Goal: Task Accomplishment & Management: Manage account settings

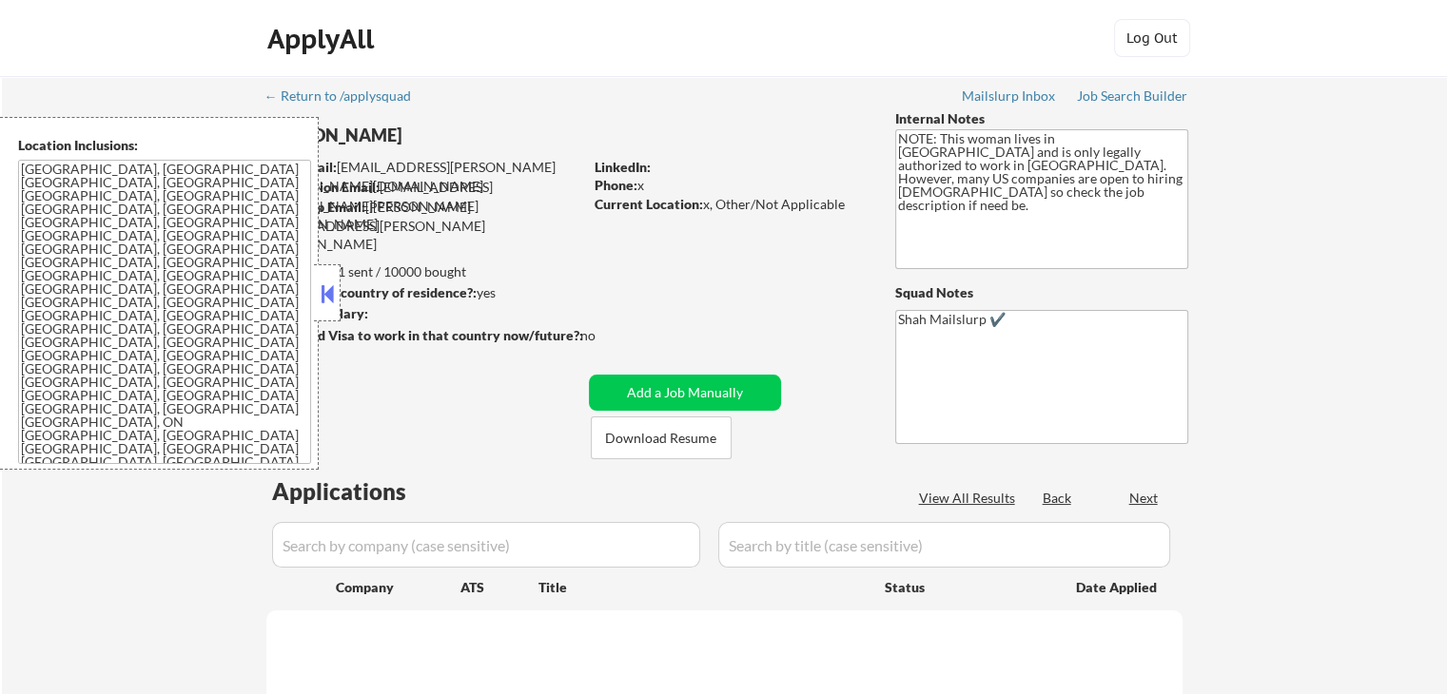
select select ""pending""
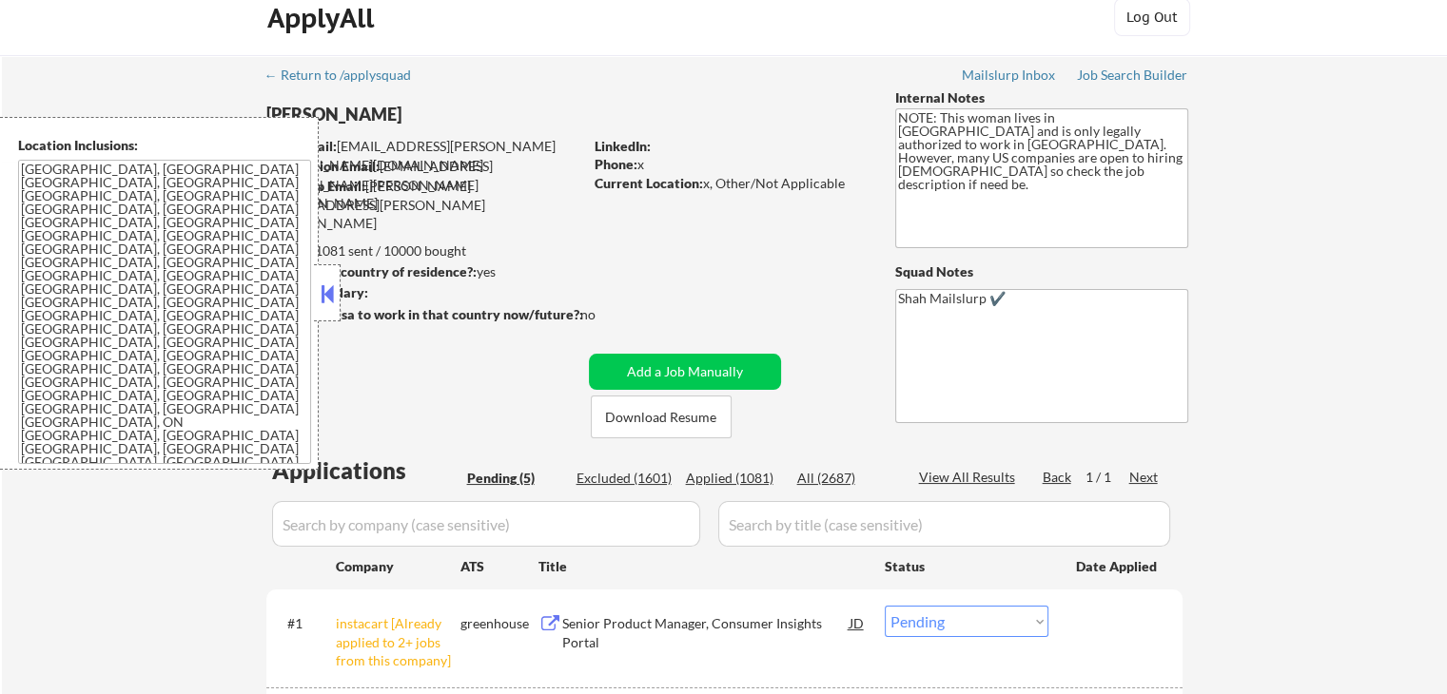
scroll to position [285, 0]
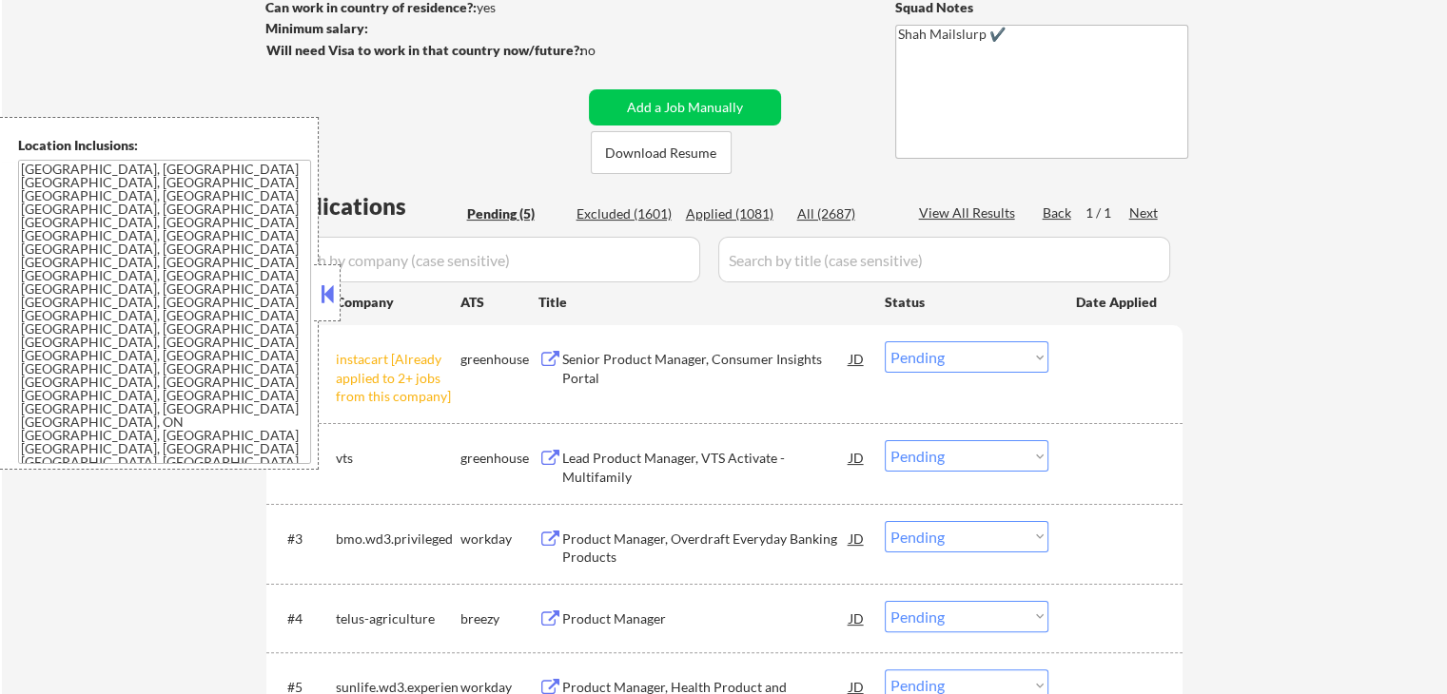
click at [333, 294] on button at bounding box center [327, 294] width 21 height 29
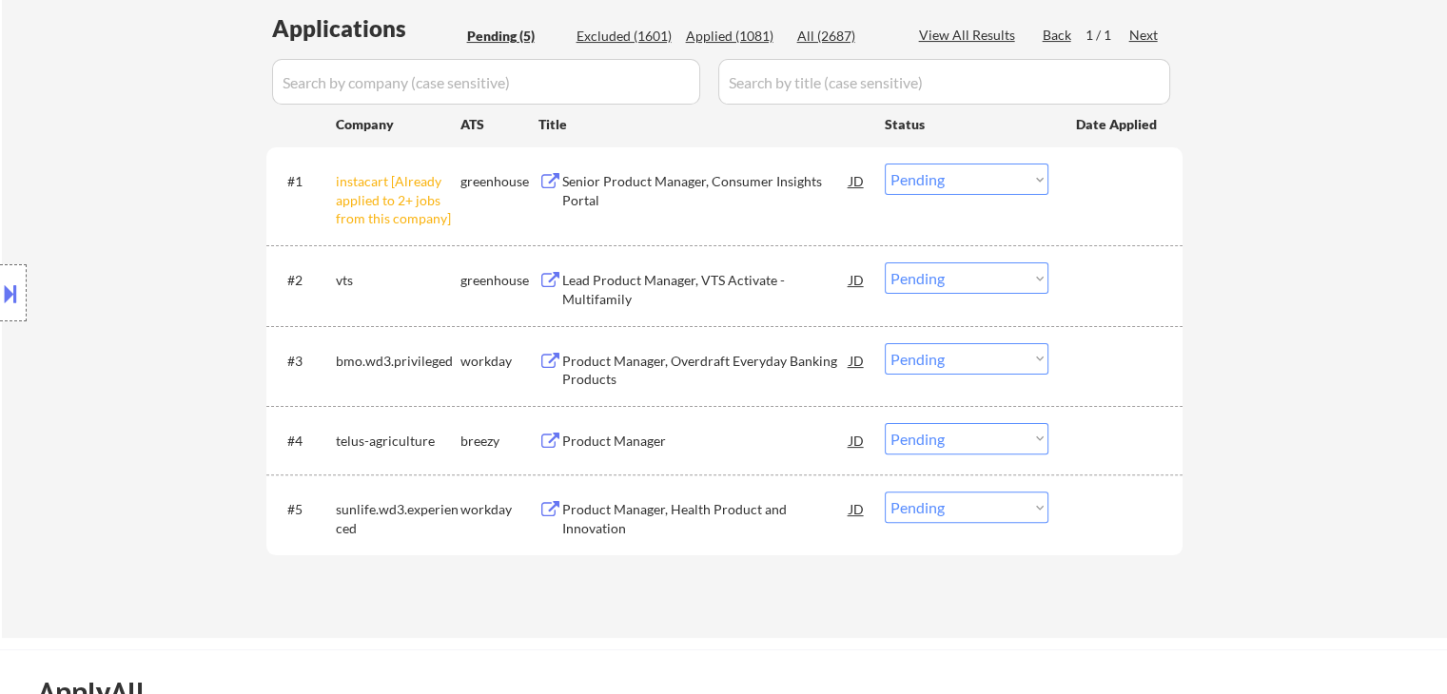
scroll to position [476, 0]
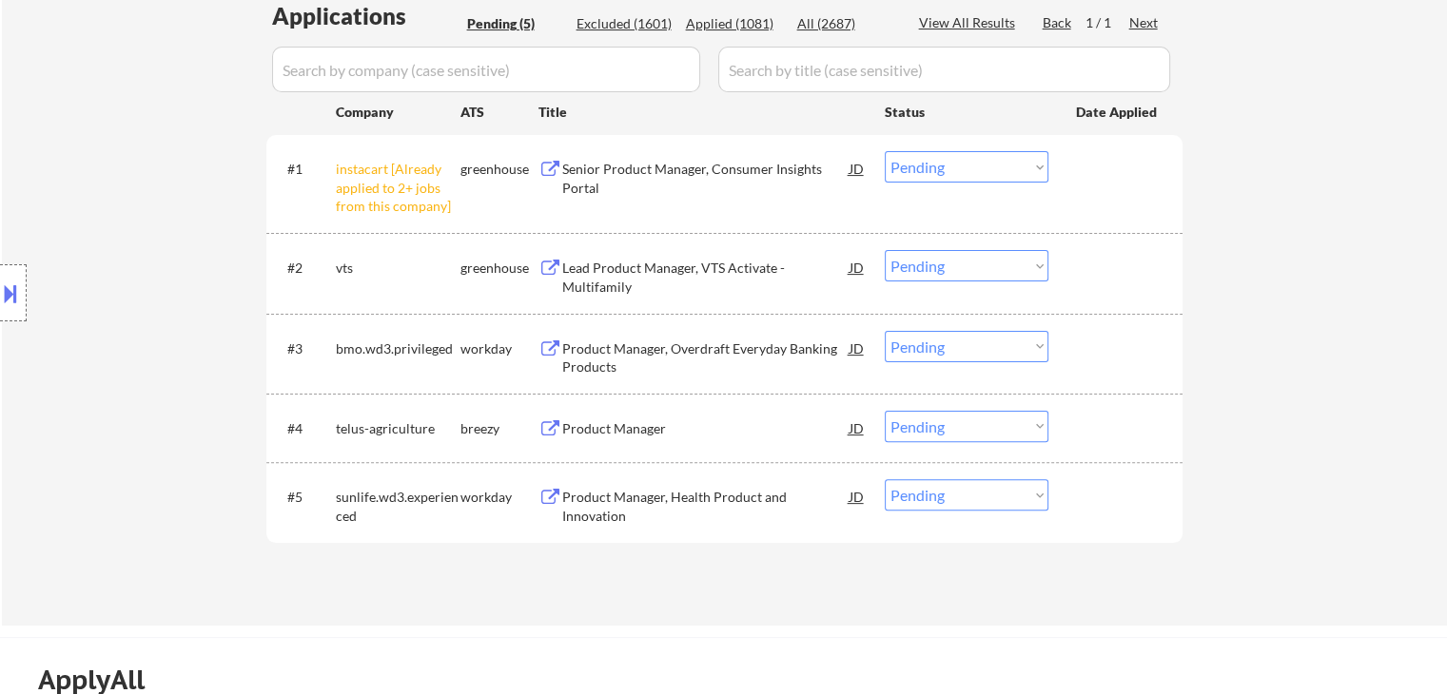
click at [1003, 166] on select "Choose an option... Pending Applied Excluded (Questions) Excluded (Expired) Exc…" at bounding box center [967, 166] width 164 height 31
click at [885, 151] on select "Choose an option... Pending Applied Excluded (Questions) Excluded (Expired) Exc…" at bounding box center [967, 166] width 164 height 31
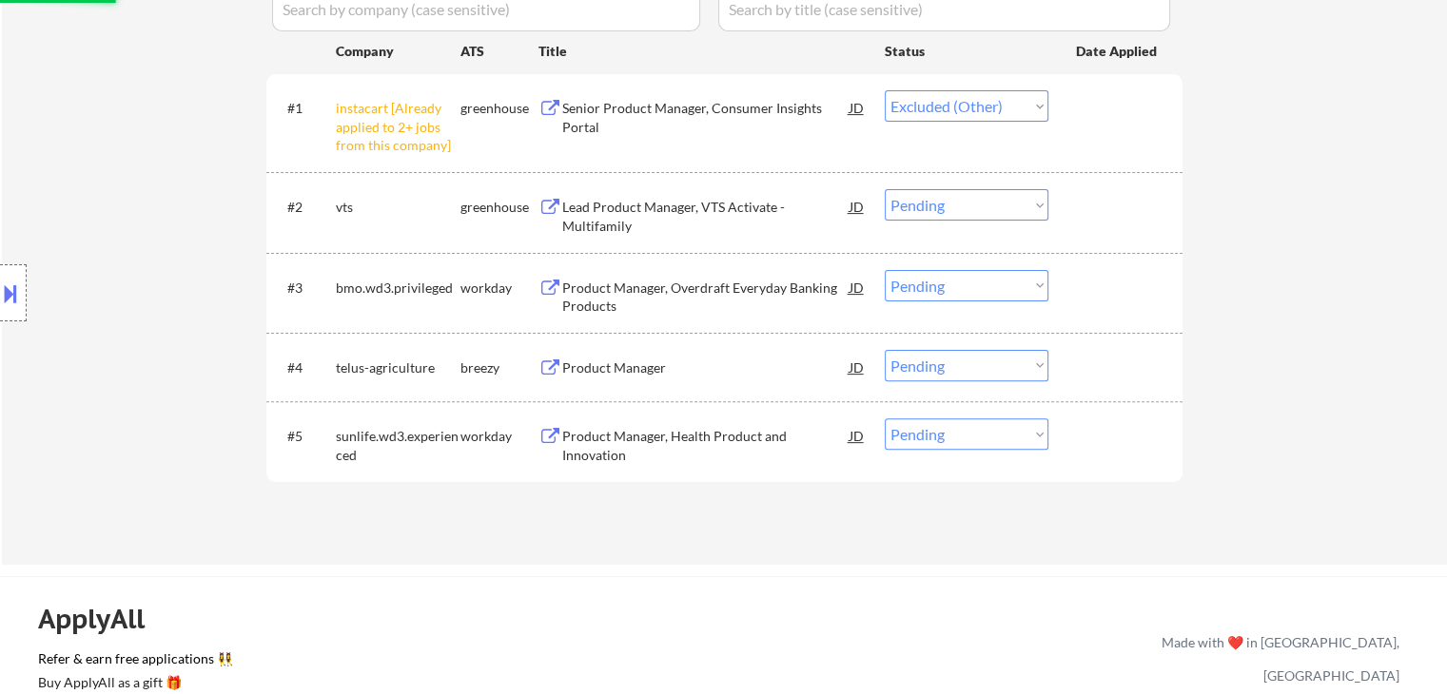
scroll to position [571, 0]
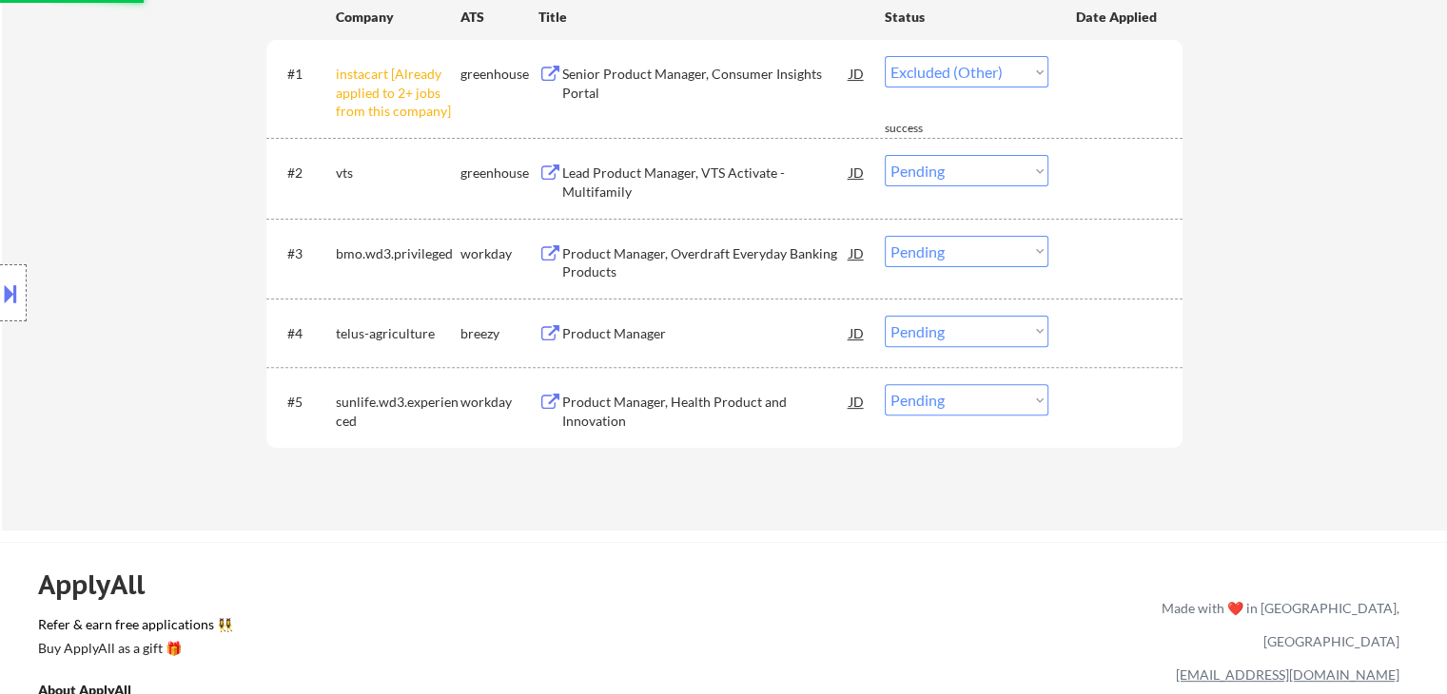
click at [202, 270] on div "Location Inclusions: [GEOGRAPHIC_DATA], [GEOGRAPHIC_DATA] [GEOGRAPHIC_DATA], [G…" at bounding box center [170, 293] width 341 height 353
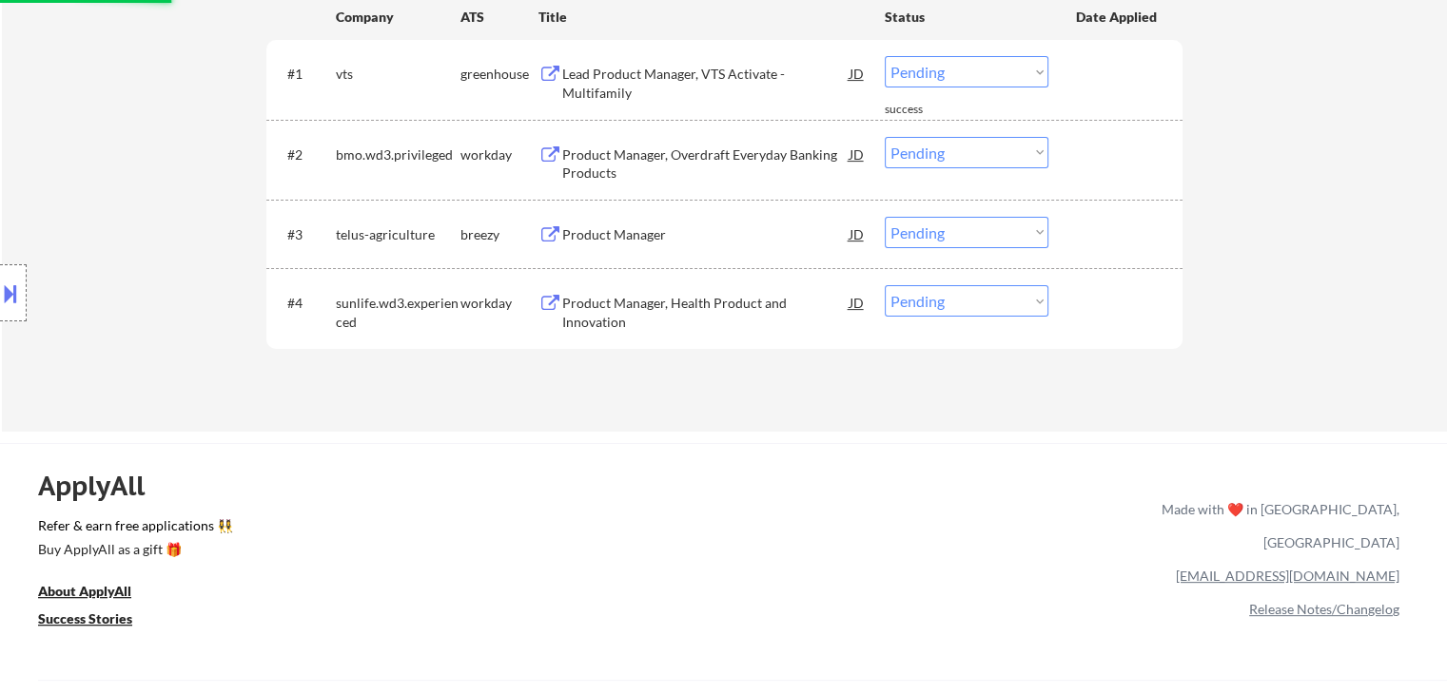
drag, startPoint x: 146, startPoint y: 140, endPoint x: 611, endPoint y: 166, distance: 465.9
click at [145, 139] on div "Location Inclusions: [GEOGRAPHIC_DATA], [GEOGRAPHIC_DATA] [GEOGRAPHIC_DATA], [G…" at bounding box center [170, 293] width 341 height 353
click at [586, 81] on div "Lead Product Manager, VTS Activate - Multifamily" at bounding box center [705, 83] width 287 height 37
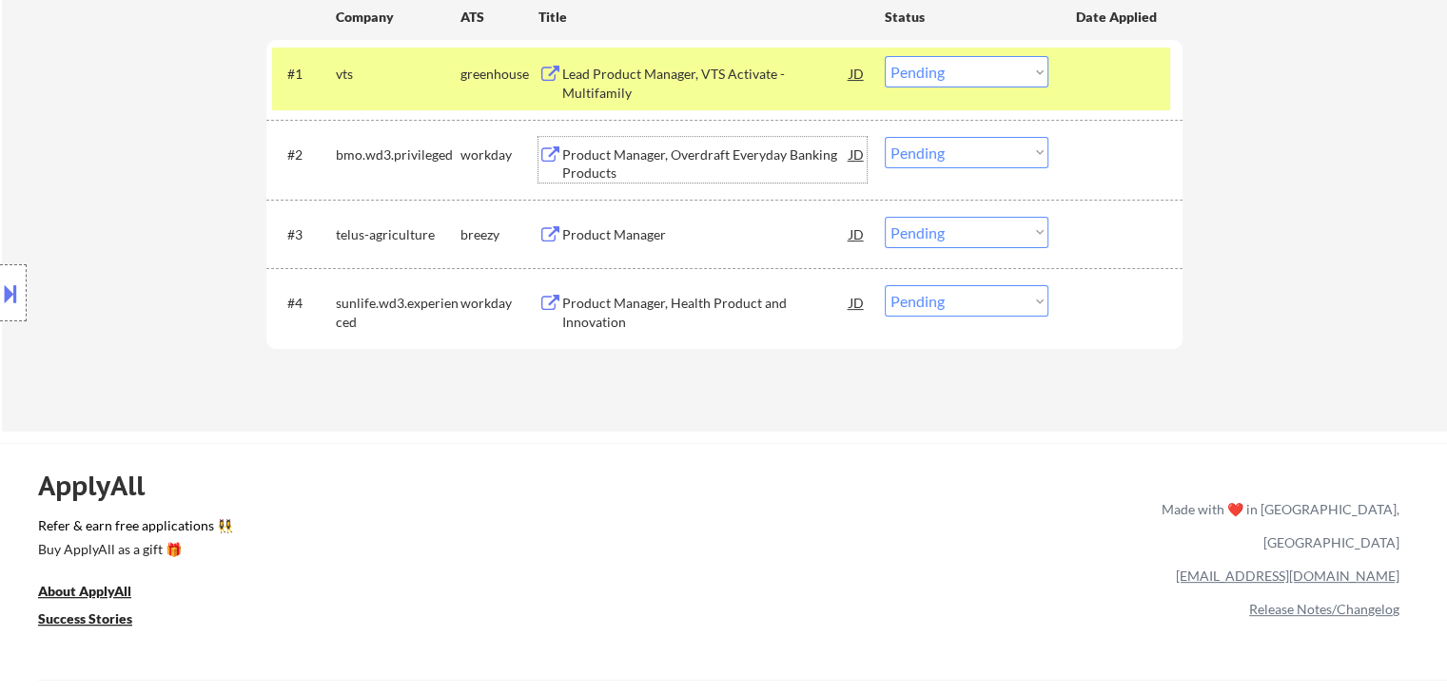
click at [609, 161] on div "Product Manager, Overdraft Everyday Banking Products" at bounding box center [705, 164] width 287 height 37
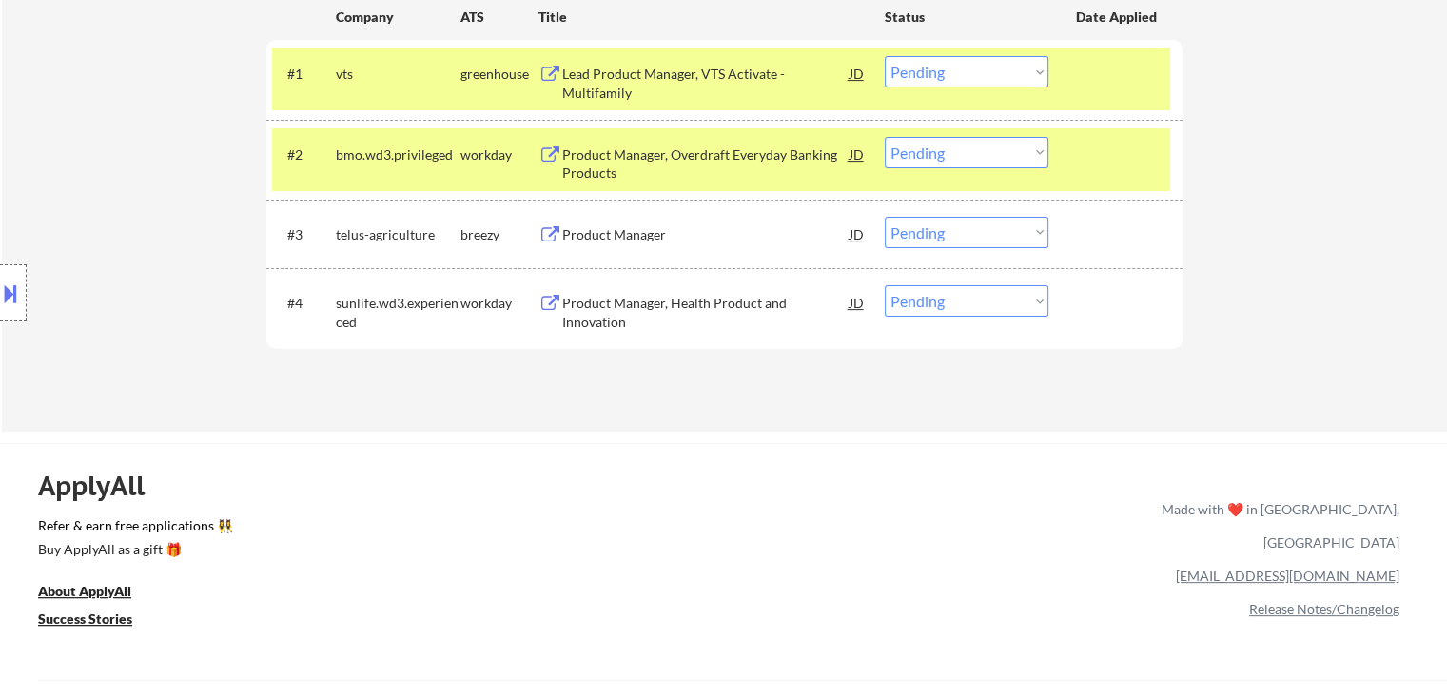
click at [609, 228] on div "Product Manager" at bounding box center [705, 234] width 287 height 19
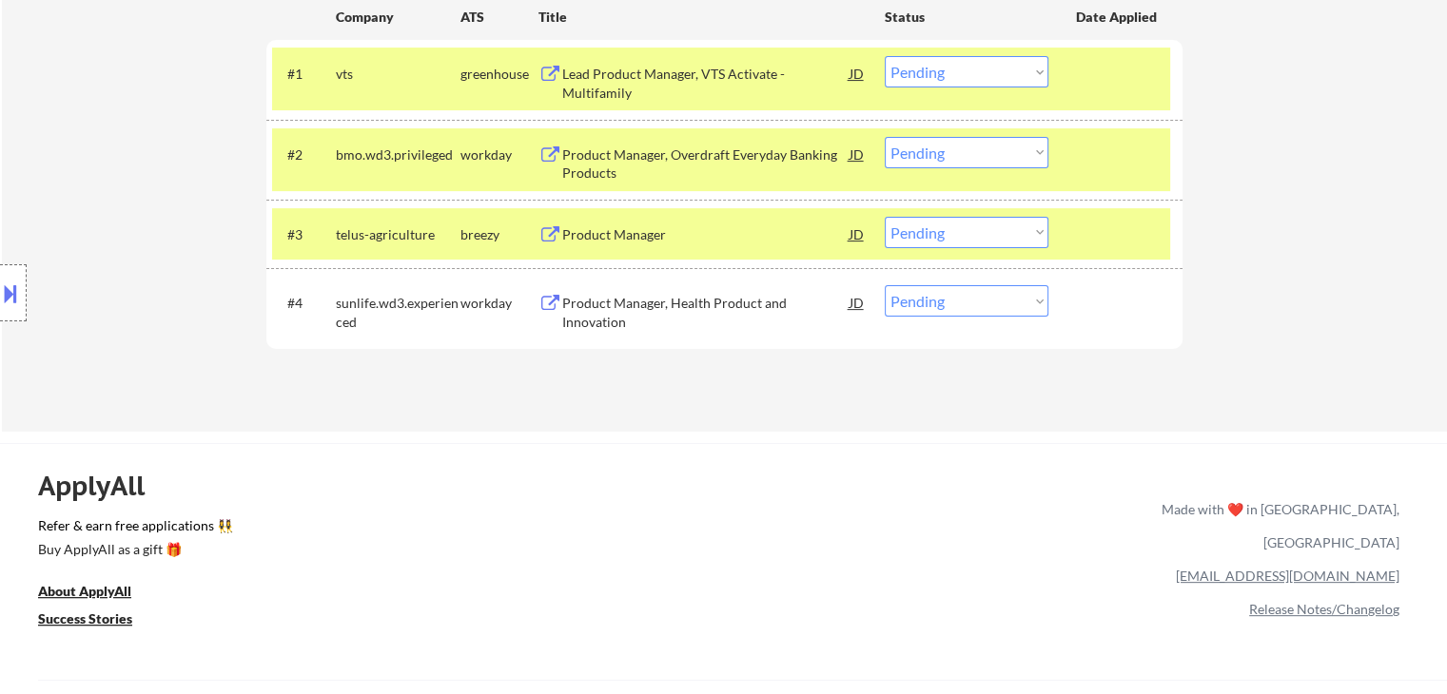
click at [612, 307] on div "Product Manager, Health Product and Innovation" at bounding box center [705, 312] width 287 height 37
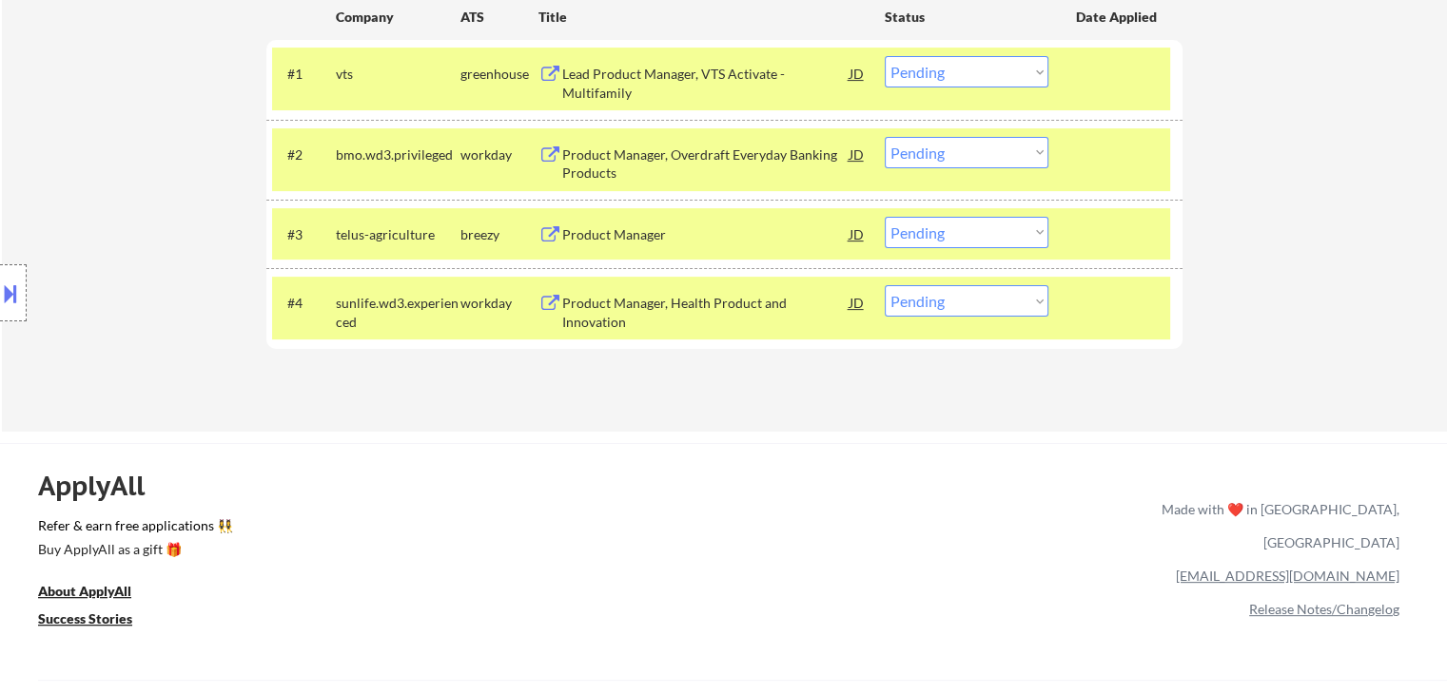
click at [0, 298] on button at bounding box center [10, 293] width 21 height 31
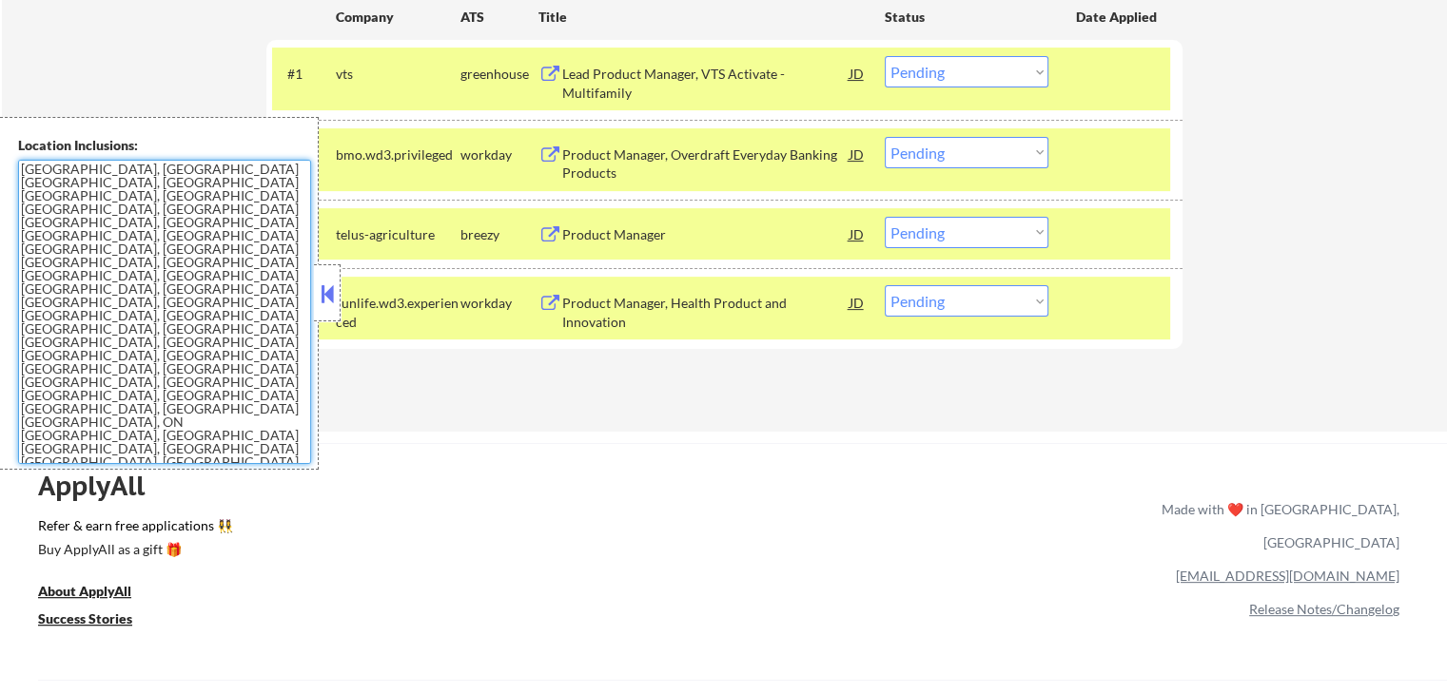
drag, startPoint x: 183, startPoint y: 313, endPoint x: 4, endPoint y: 153, distance: 239.8
click at [4, 153] on div "Location Inclusions: [GEOGRAPHIC_DATA], [GEOGRAPHIC_DATA] [GEOGRAPHIC_DATA], [G…" at bounding box center [159, 293] width 319 height 353
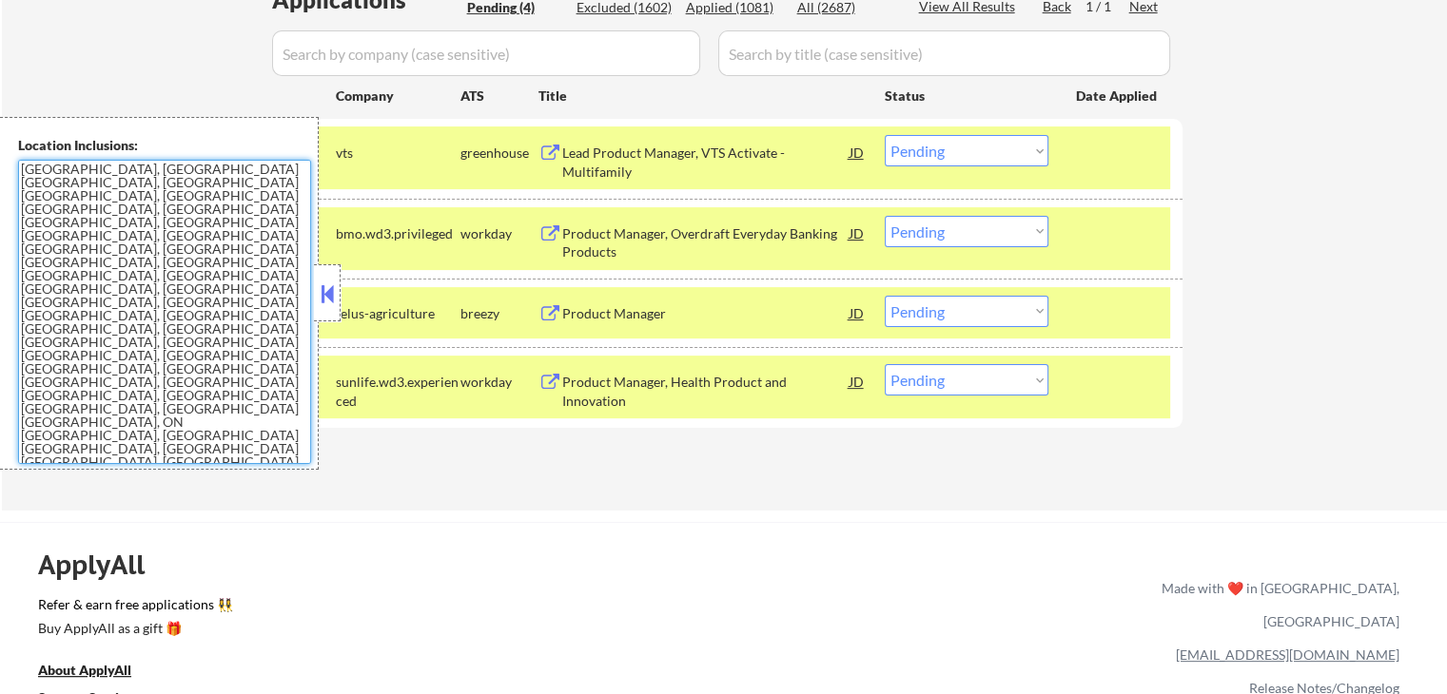
scroll to position [380, 0]
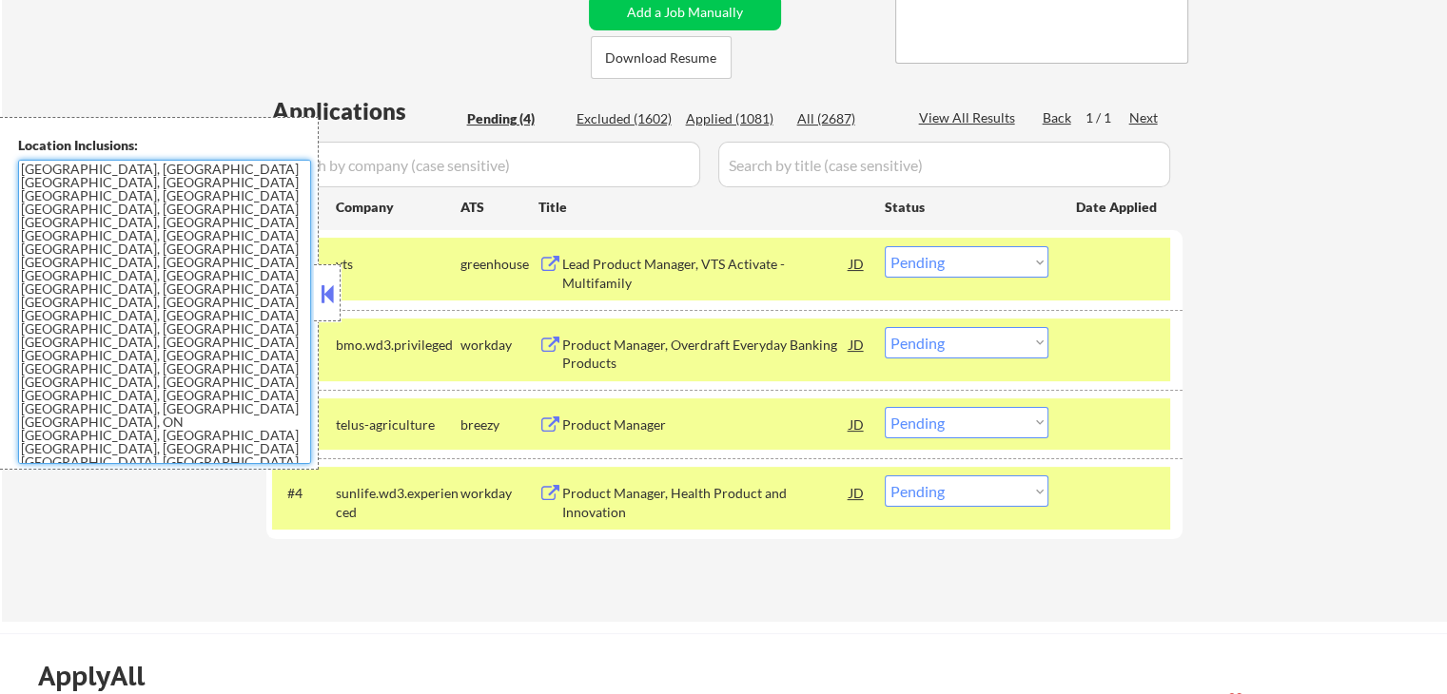
click at [325, 297] on button at bounding box center [327, 294] width 21 height 29
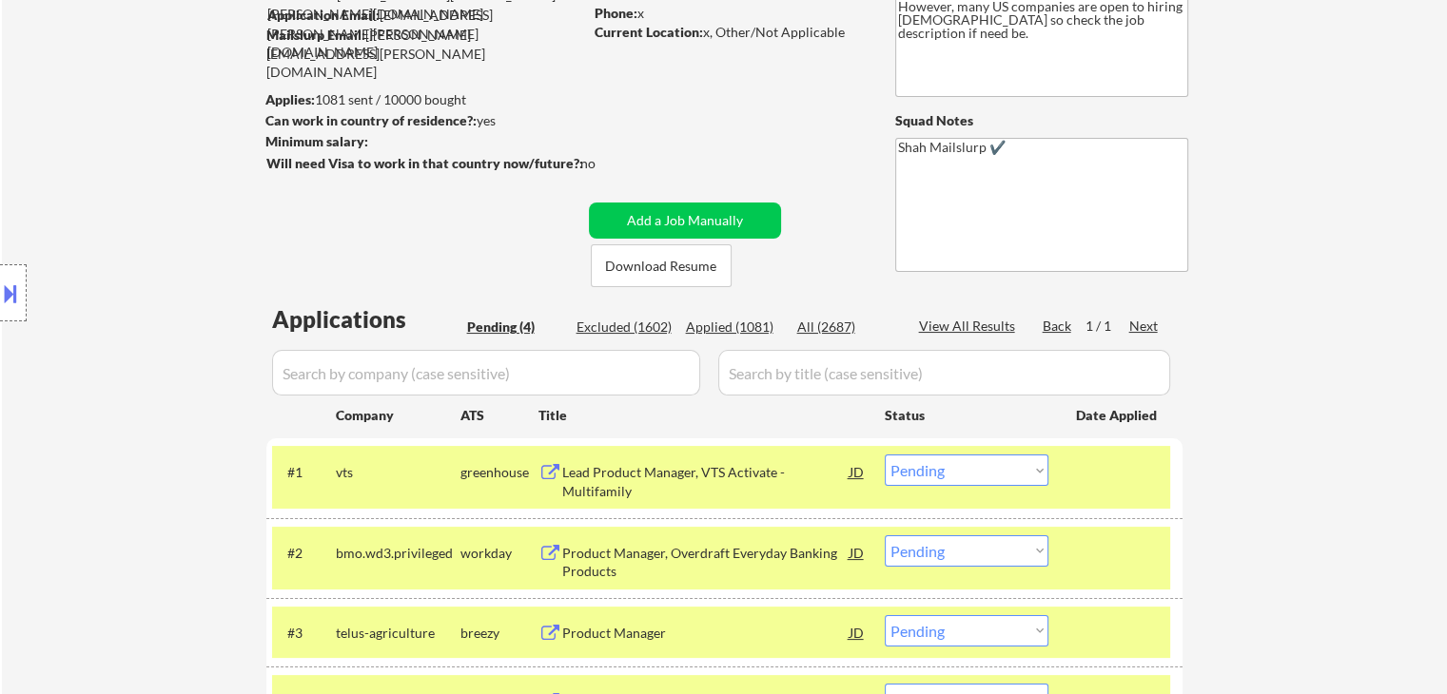
scroll to position [95, 0]
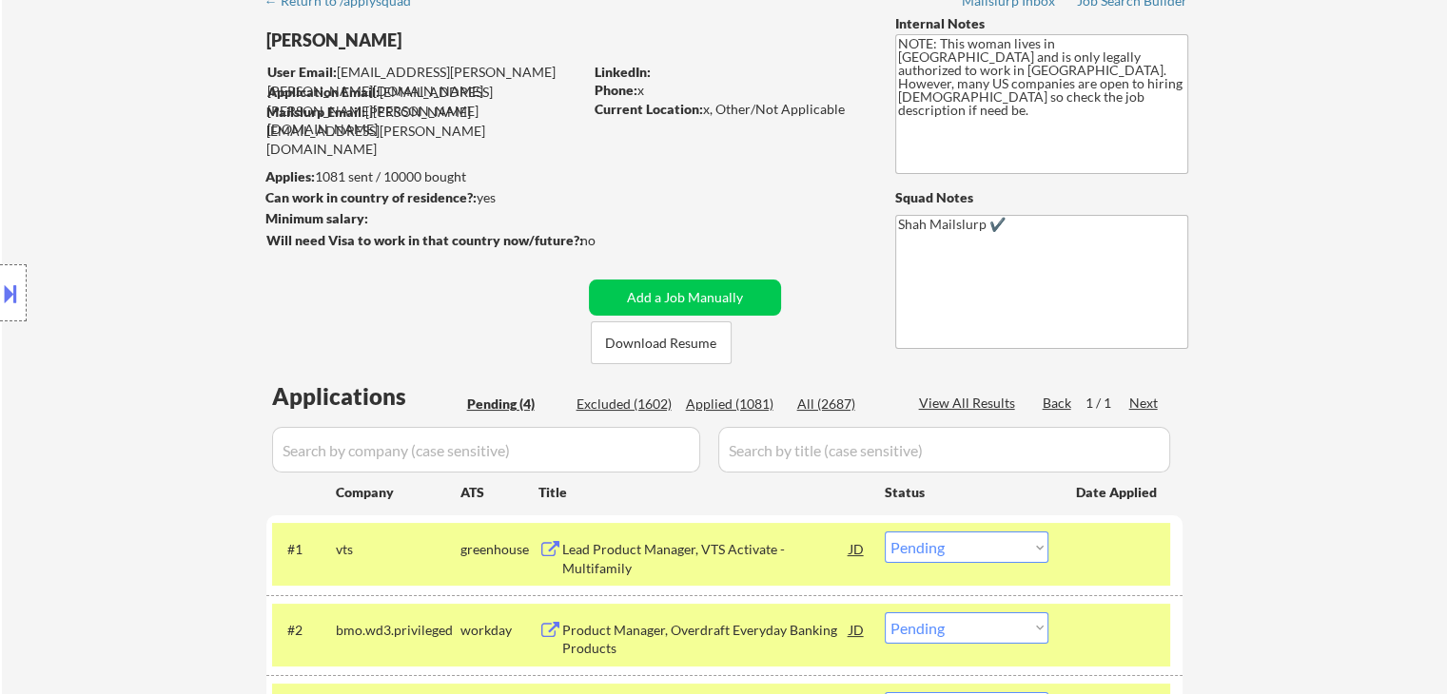
click at [337, 293] on div "Location Inclusions: [GEOGRAPHIC_DATA], [GEOGRAPHIC_DATA] [GEOGRAPHIC_DATA], [G…" at bounding box center [170, 293] width 341 height 353
click at [776, 172] on div "← Return to /applysquad Mailslurp Inbox Job Search Builder [PERSON_NAME] User E…" at bounding box center [724, 436] width 949 height 911
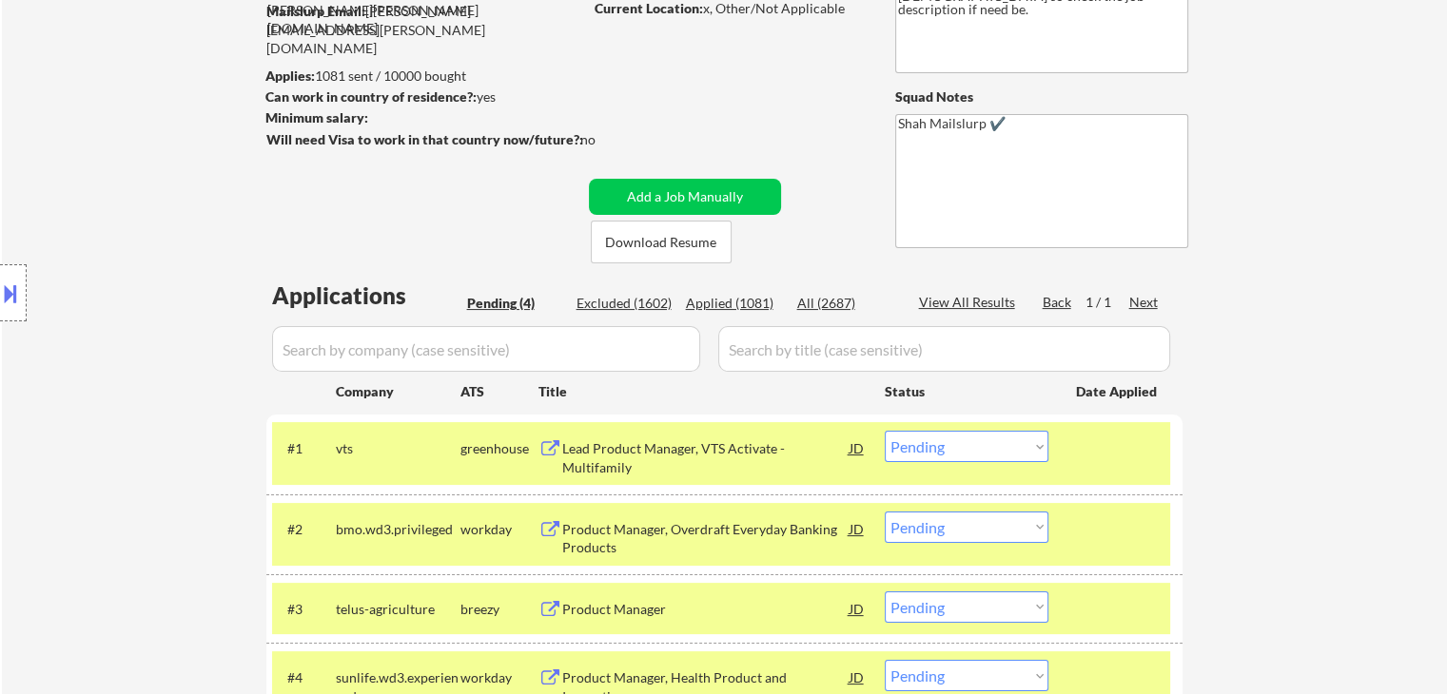
scroll to position [285, 0]
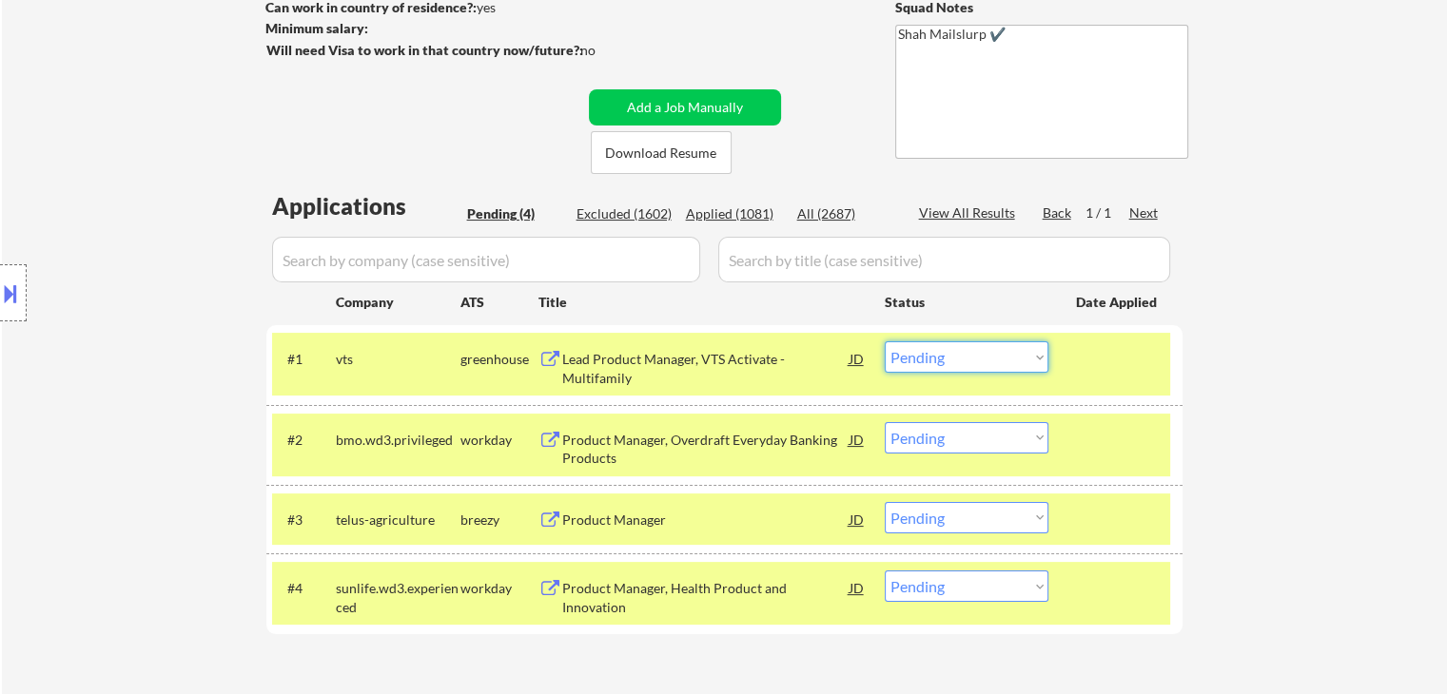
click at [996, 347] on select "Choose an option... Pending Applied Excluded (Questions) Excluded (Expired) Exc…" at bounding box center [967, 356] width 164 height 31
click at [885, 341] on select "Choose an option... Pending Applied Excluded (Questions) Excluded (Expired) Exc…" at bounding box center [967, 356] width 164 height 31
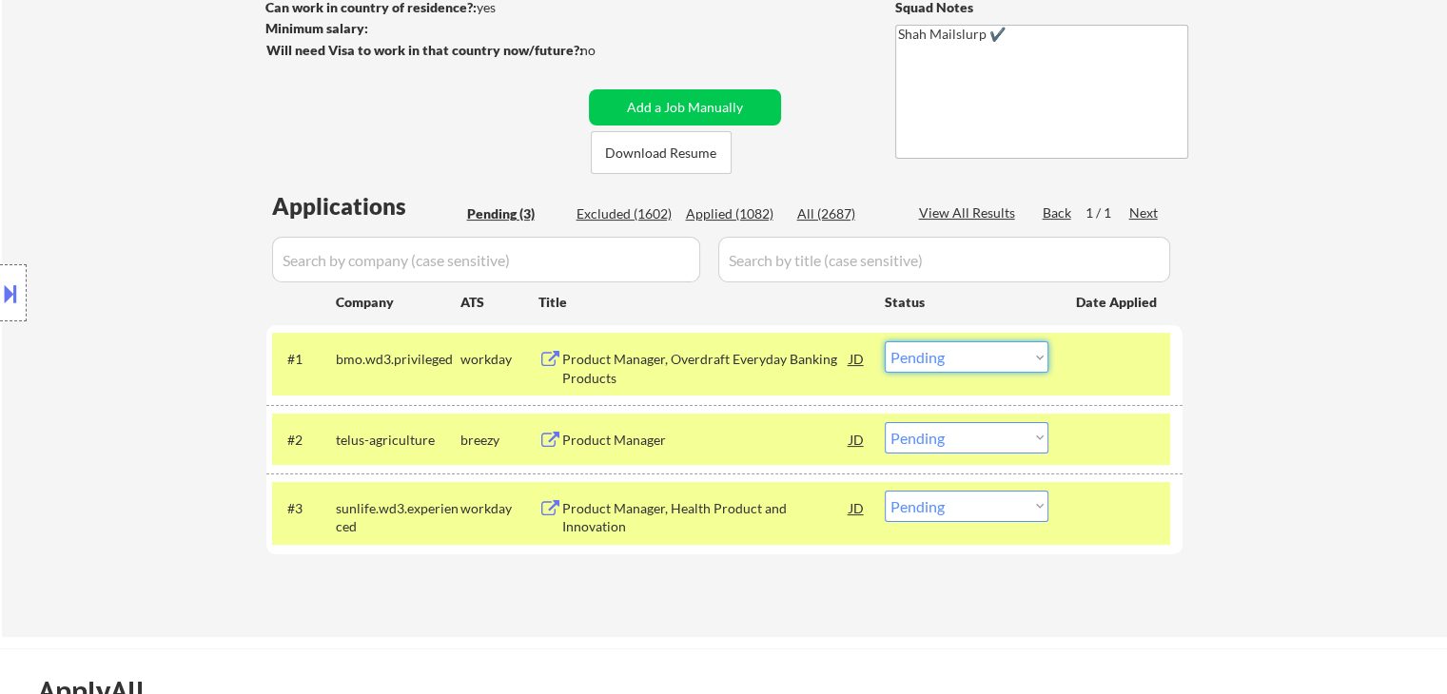
drag, startPoint x: 942, startPoint y: 354, endPoint x: 938, endPoint y: 368, distance: 14.8
click at [942, 354] on select "Choose an option... Pending Applied Excluded (Questions) Excluded (Expired) Exc…" at bounding box center [967, 356] width 164 height 31
click at [967, 352] on select "Choose an option... Pending Applied Excluded (Questions) Excluded (Expired) Exc…" at bounding box center [967, 356] width 164 height 31
click at [885, 341] on select "Choose an option... Pending Applied Excluded (Questions) Excluded (Expired) Exc…" at bounding box center [967, 356] width 164 height 31
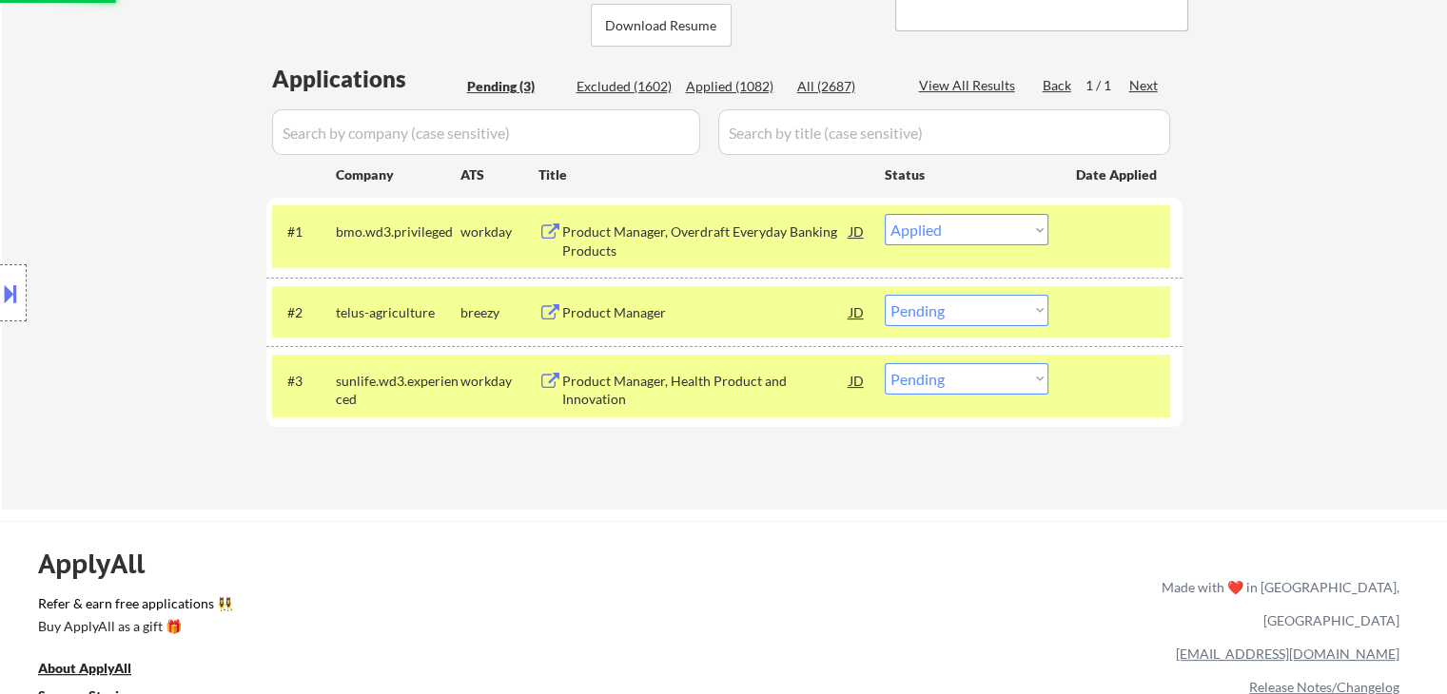
scroll to position [476, 0]
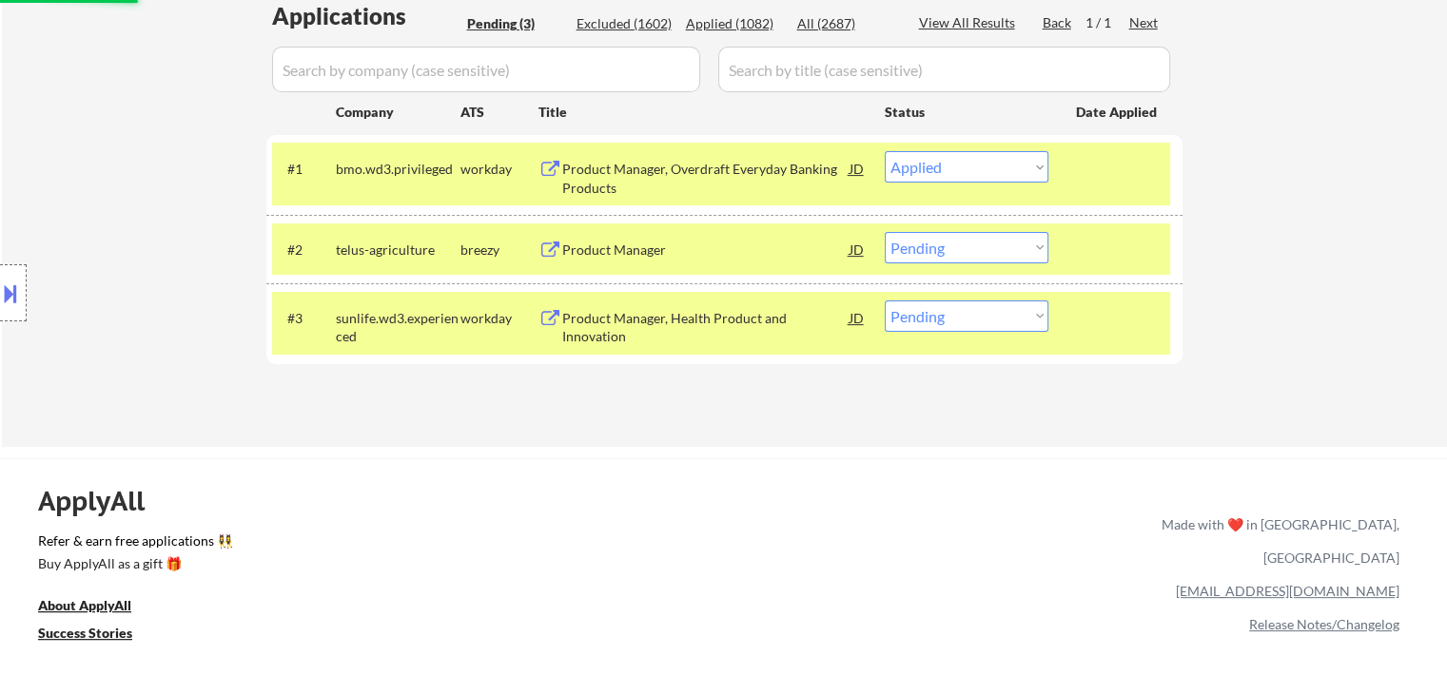
click at [166, 224] on div "Location Inclusions: [GEOGRAPHIC_DATA], [GEOGRAPHIC_DATA] [GEOGRAPHIC_DATA], [G…" at bounding box center [170, 293] width 341 height 353
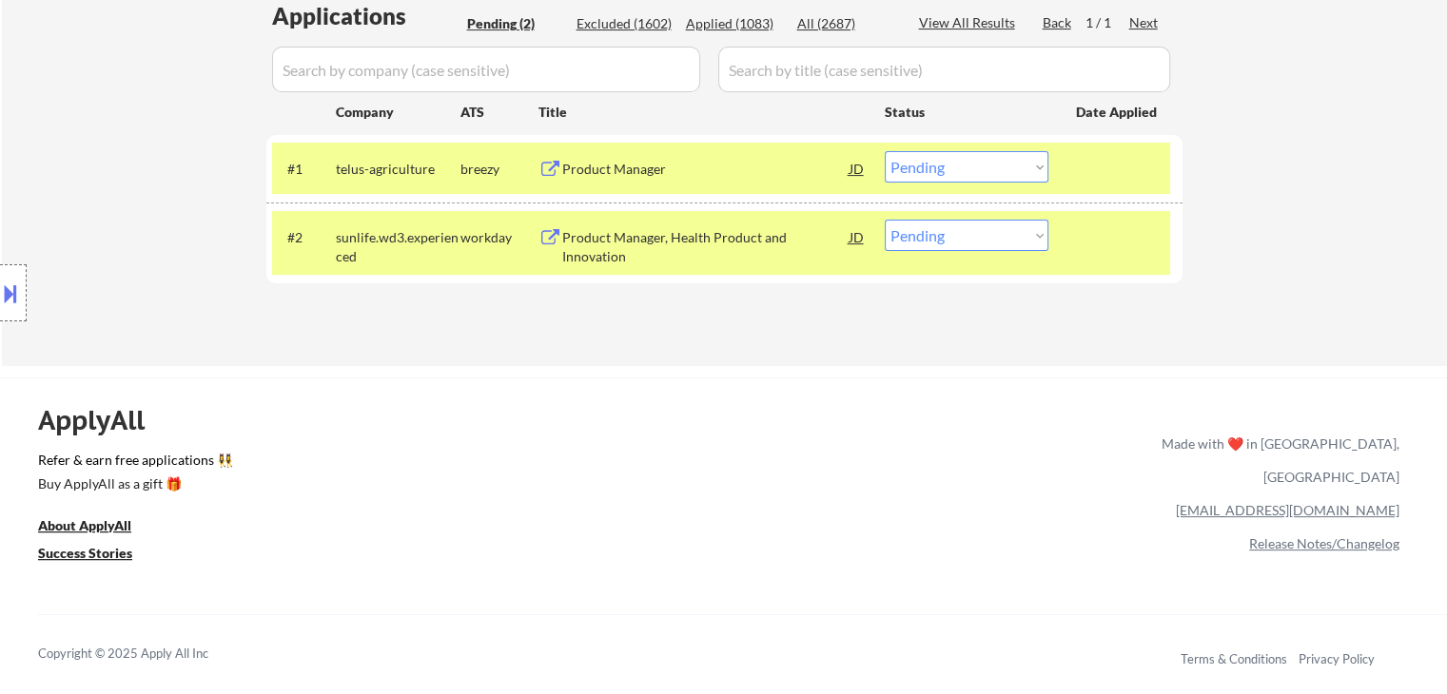
drag, startPoint x: 981, startPoint y: 150, endPoint x: 980, endPoint y: 176, distance: 25.7
click at [982, 151] on select "Choose an option... Pending Applied Excluded (Questions) Excluded (Expired) Exc…" at bounding box center [967, 166] width 164 height 31
click at [885, 151] on select "Choose an option... Pending Applied Excluded (Questions) Excluded (Expired) Exc…" at bounding box center [967, 166] width 164 height 31
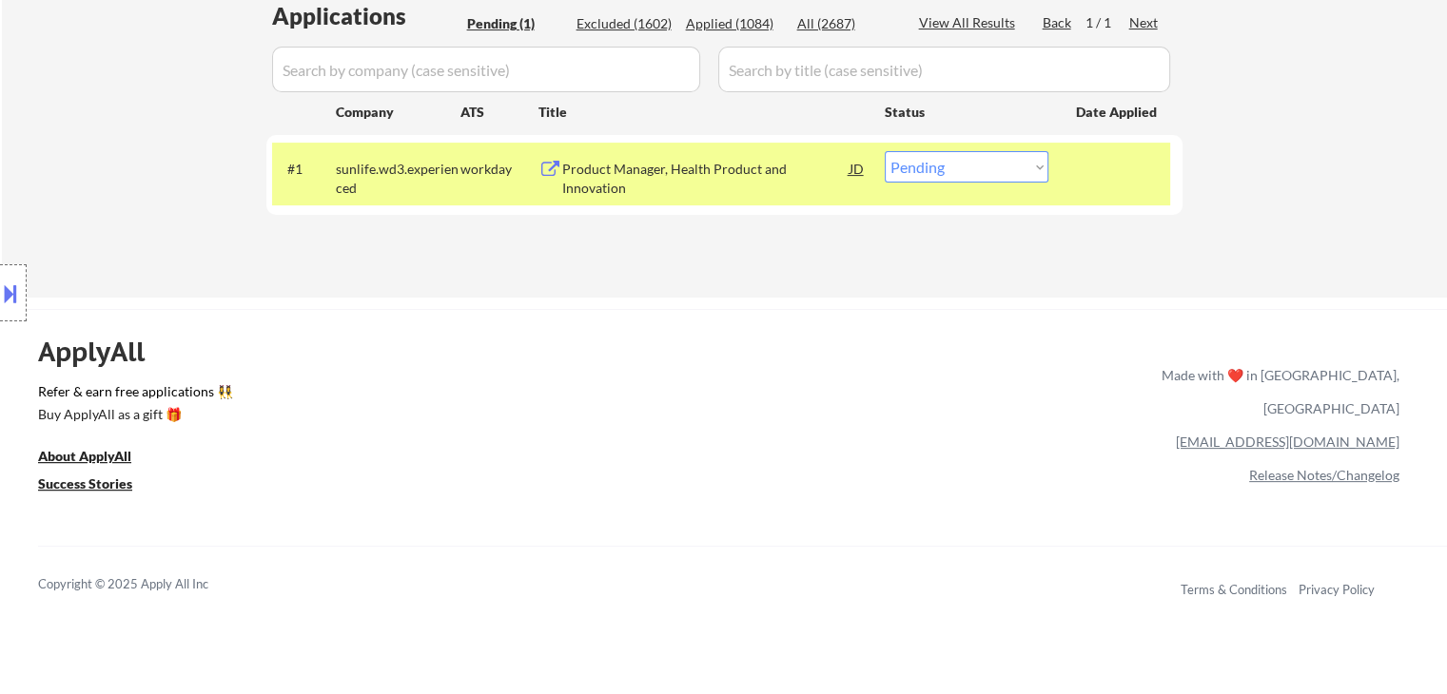
click at [8, 294] on button at bounding box center [10, 293] width 21 height 31
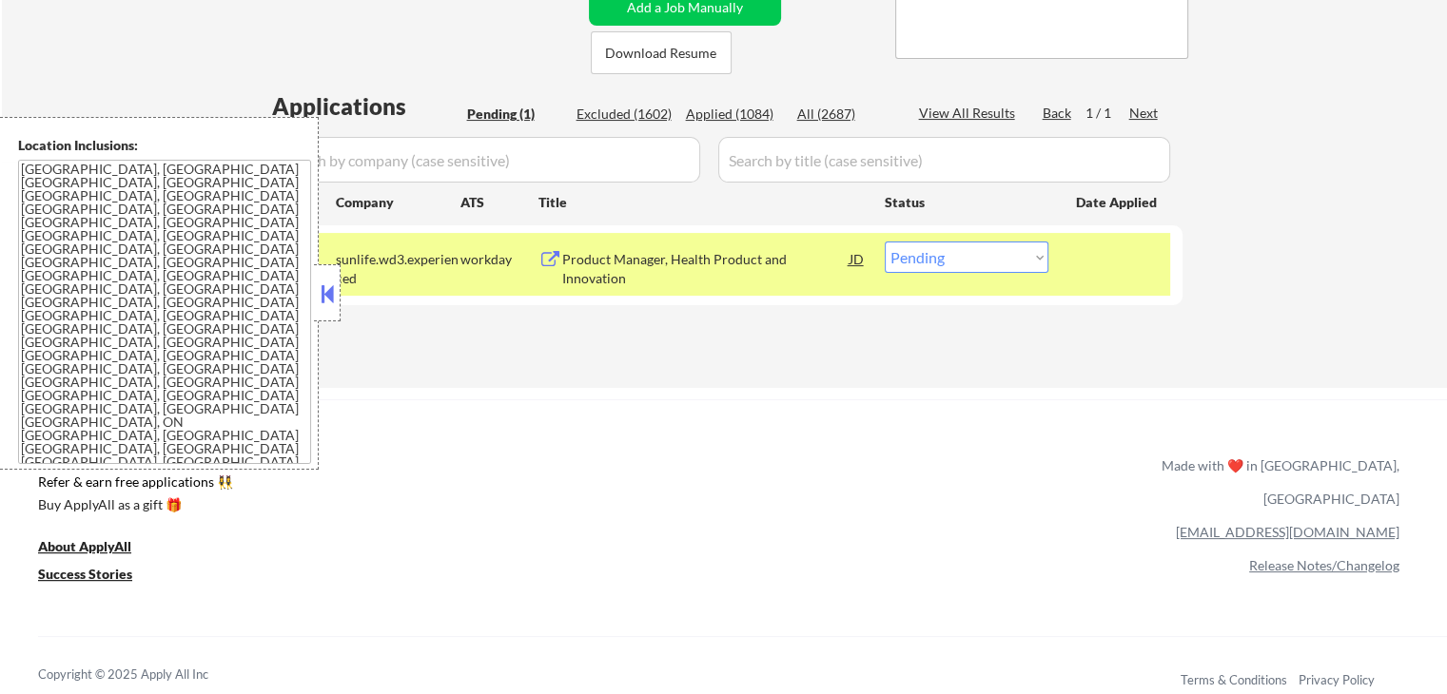
scroll to position [285, 0]
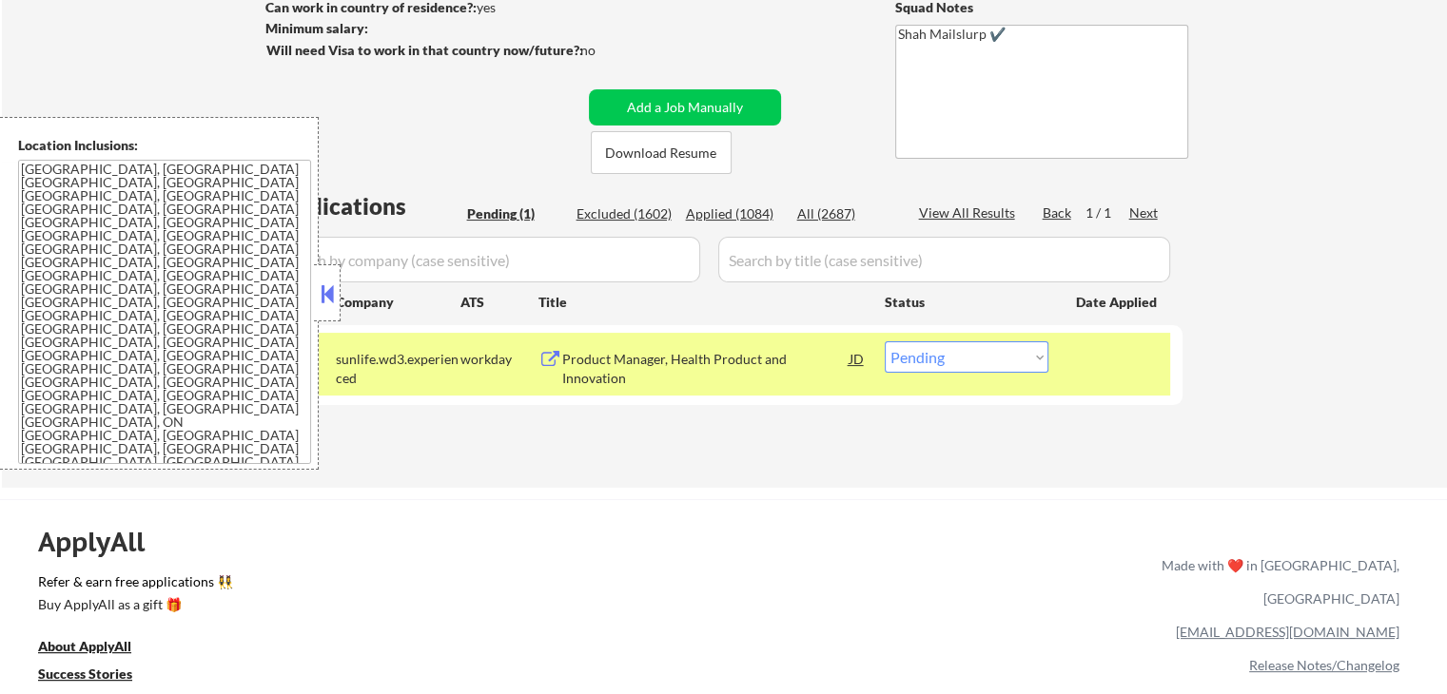
click at [316, 306] on div at bounding box center [327, 292] width 27 height 57
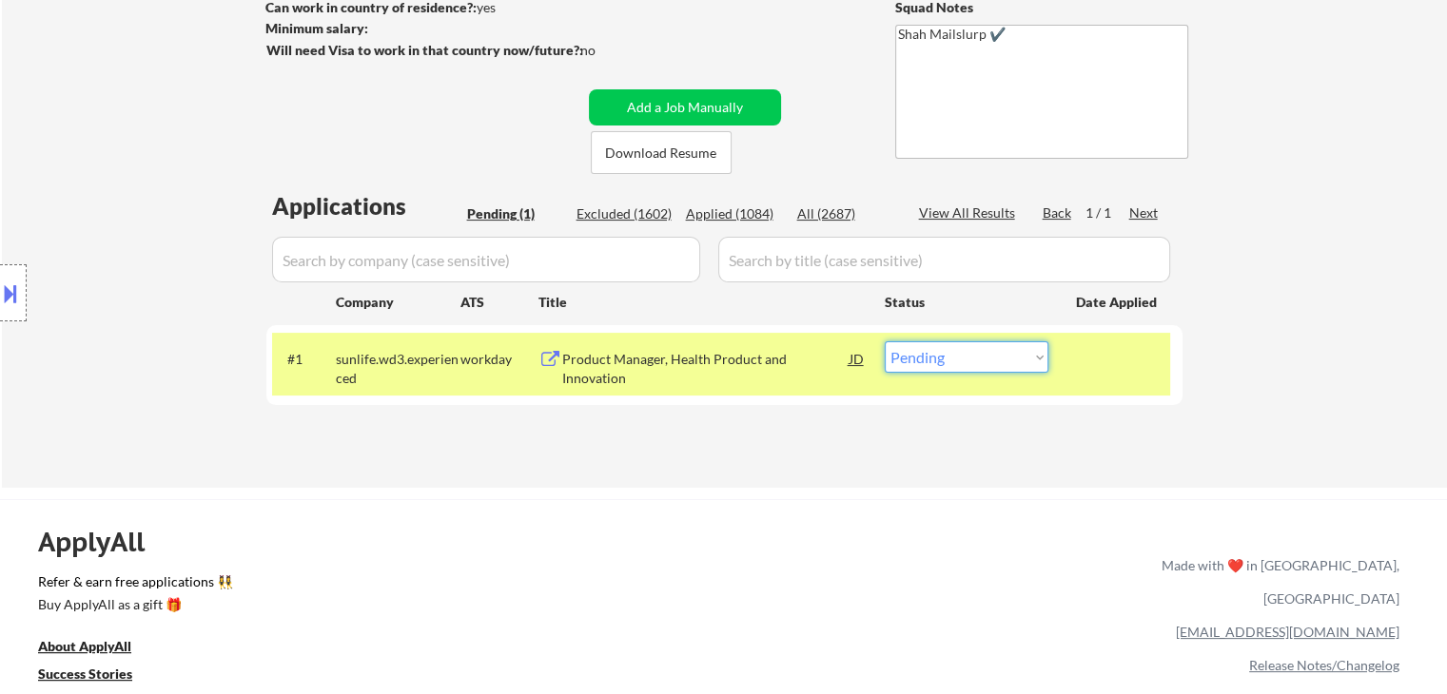
drag, startPoint x: 956, startPoint y: 345, endPoint x: 956, endPoint y: 368, distance: 22.8
click at [956, 345] on select "Choose an option... Pending Applied Excluded (Questions) Excluded (Expired) Exc…" at bounding box center [967, 356] width 164 height 31
select select ""applied""
click at [885, 341] on select "Choose an option... Pending Applied Excluded (Questions) Excluded (Expired) Exc…" at bounding box center [967, 356] width 164 height 31
click at [170, 236] on div "Location Inclusions: [GEOGRAPHIC_DATA], [GEOGRAPHIC_DATA] [GEOGRAPHIC_DATA], [G…" at bounding box center [170, 293] width 341 height 353
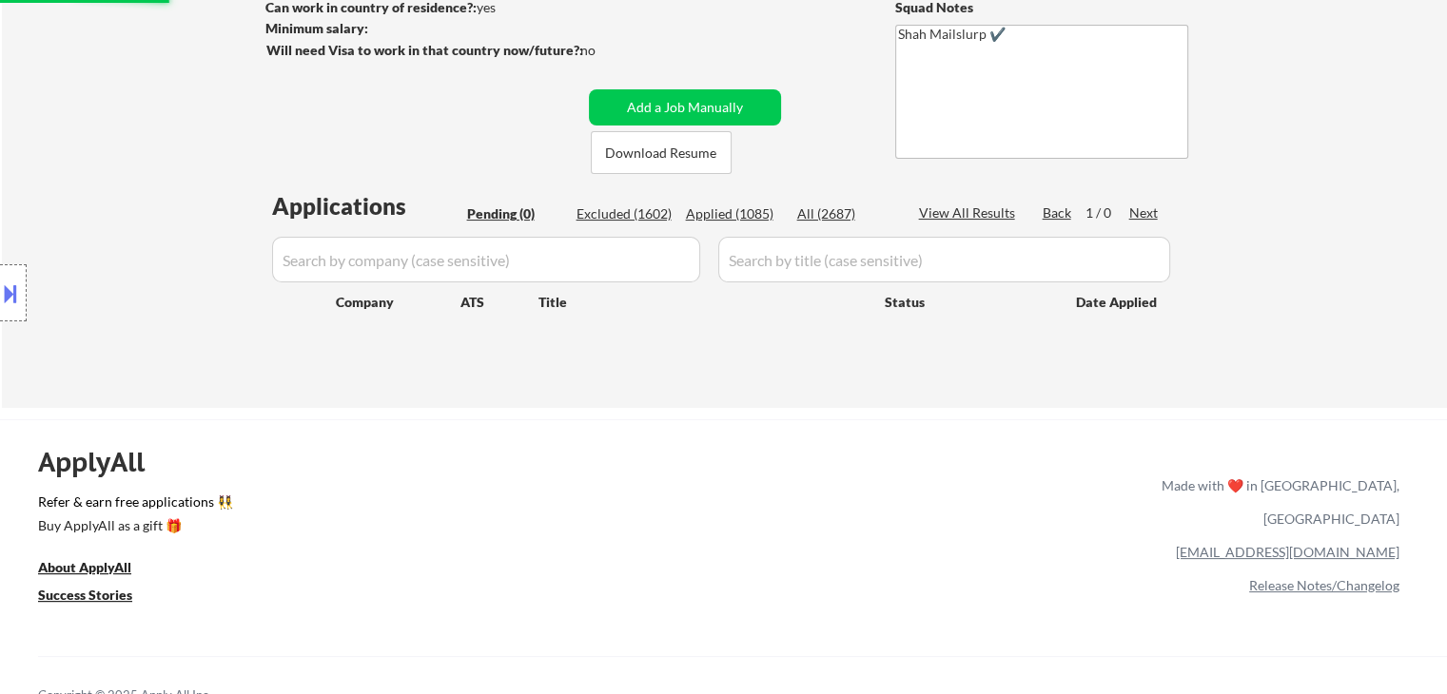
click at [152, 226] on div "Location Inclusions: [GEOGRAPHIC_DATA], [GEOGRAPHIC_DATA] [GEOGRAPHIC_DATA], [G…" at bounding box center [170, 293] width 341 height 353
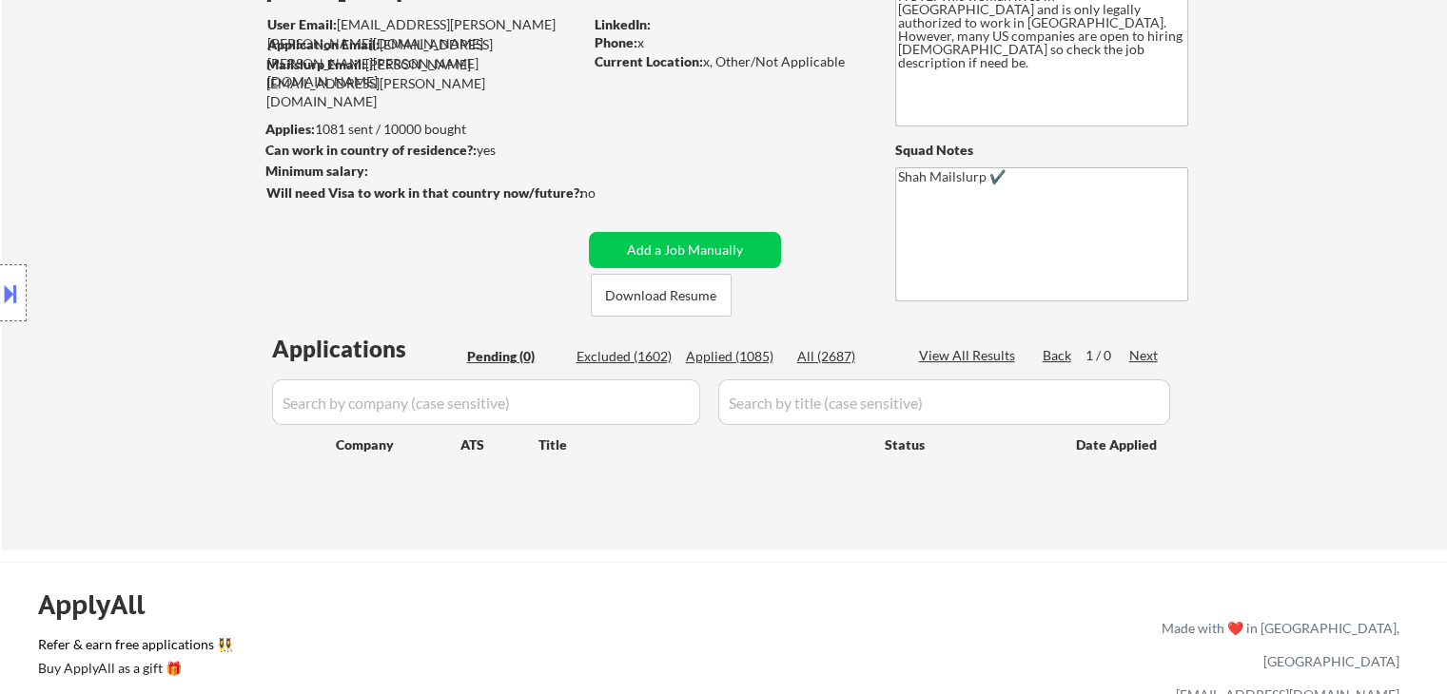
scroll to position [0, 0]
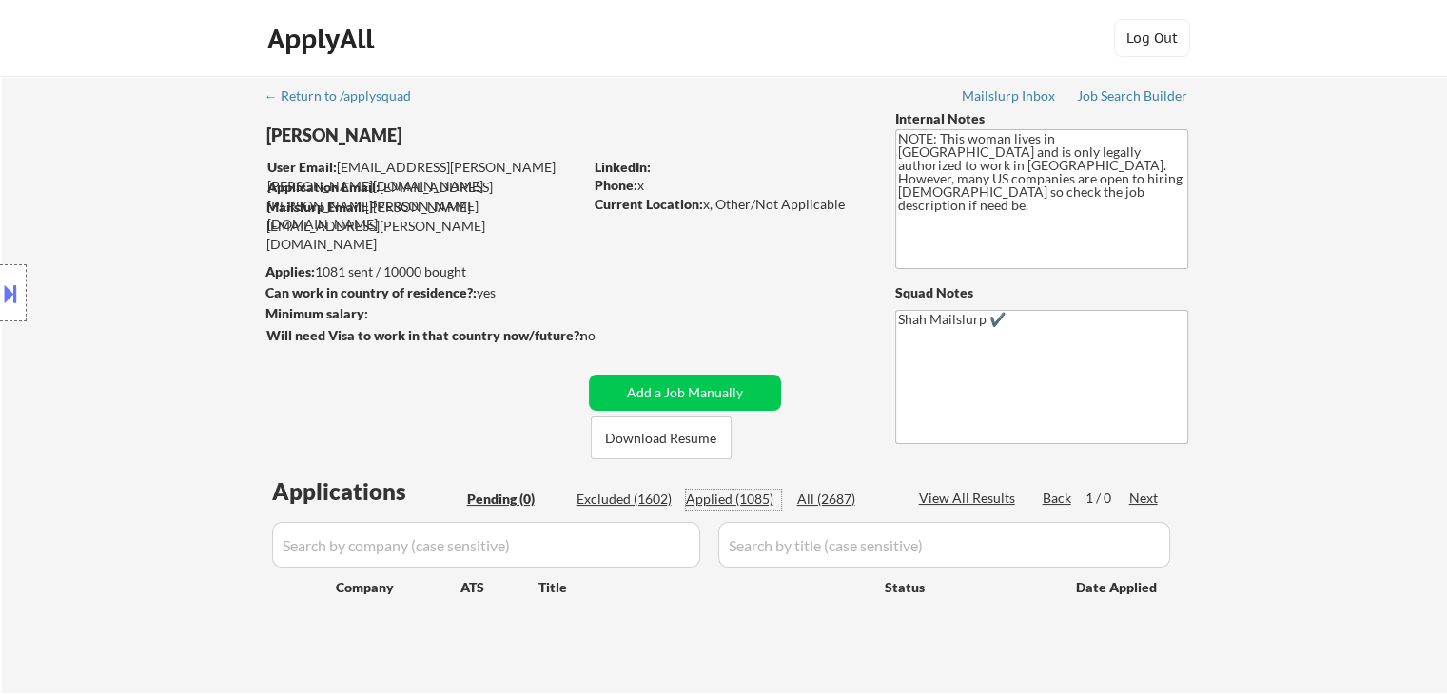
click at [732, 499] on div "Applied (1085)" at bounding box center [733, 499] width 95 height 19
select select ""applied""
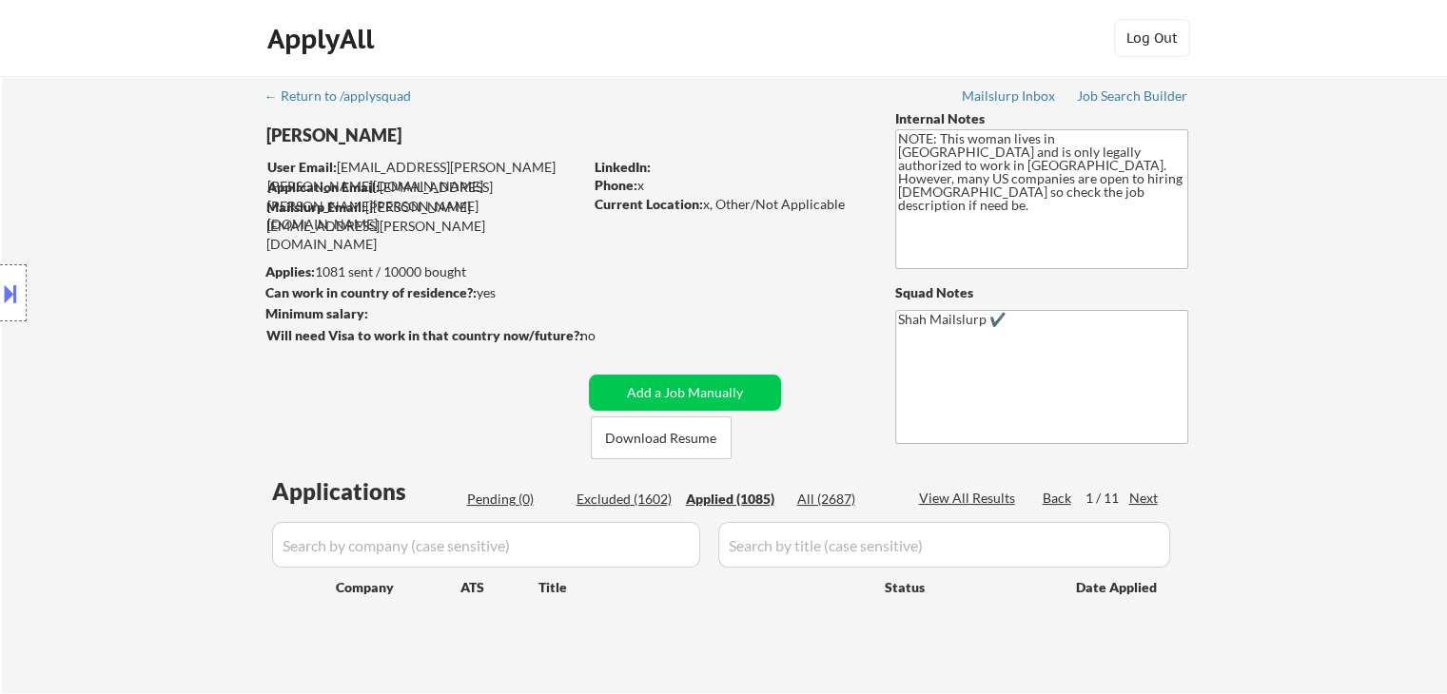
select select ""applied""
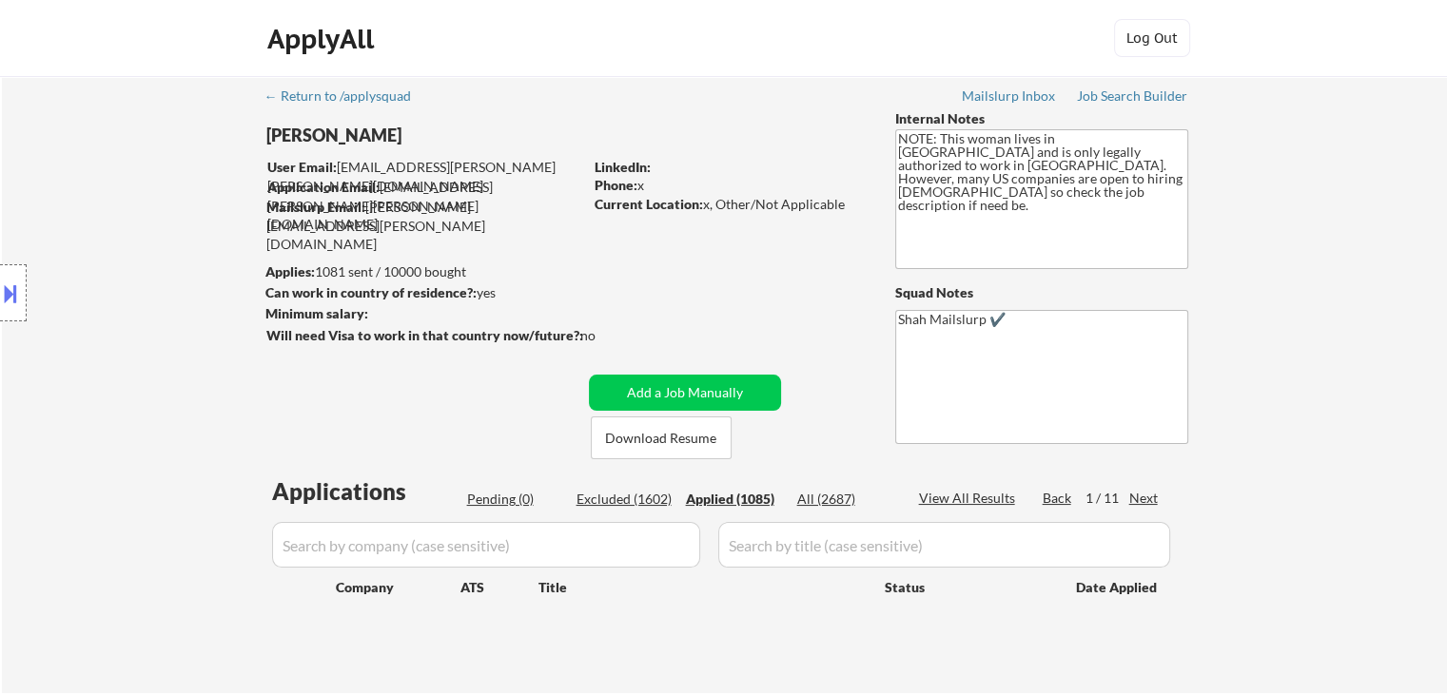
select select ""applied""
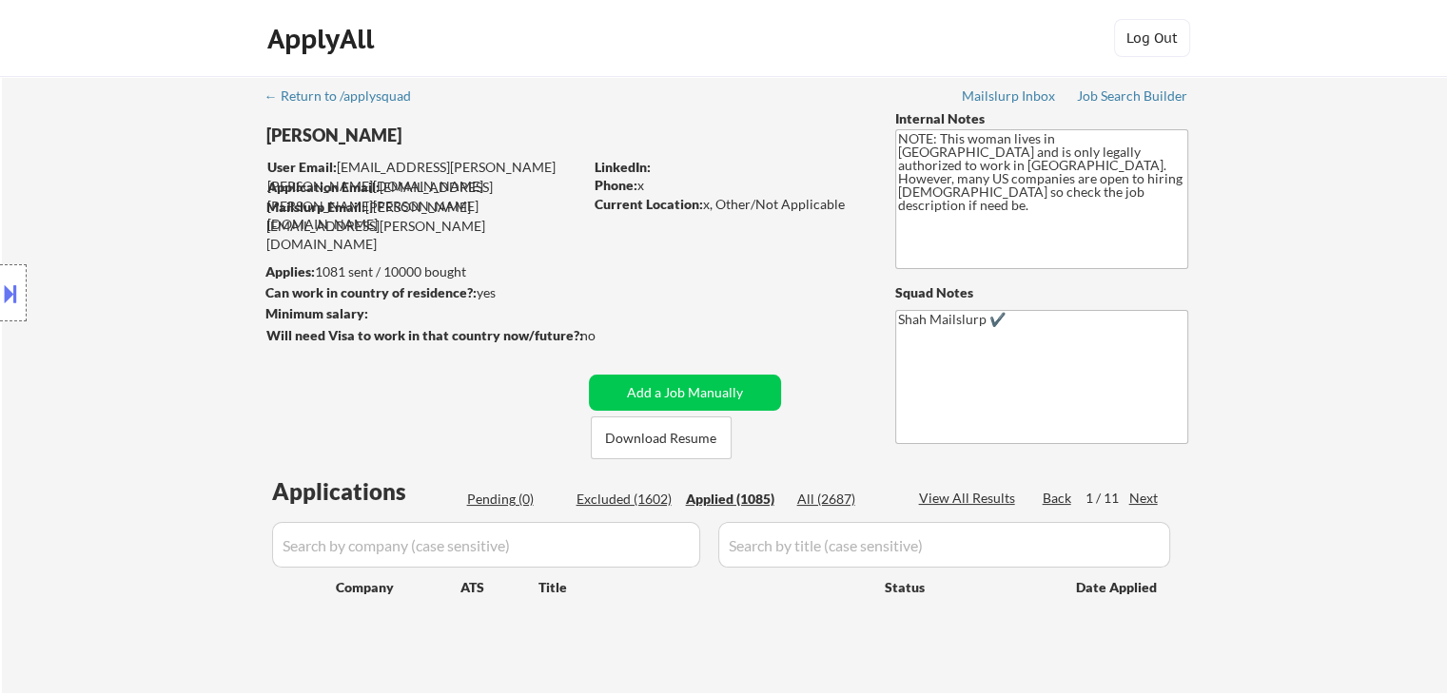
select select ""applied""
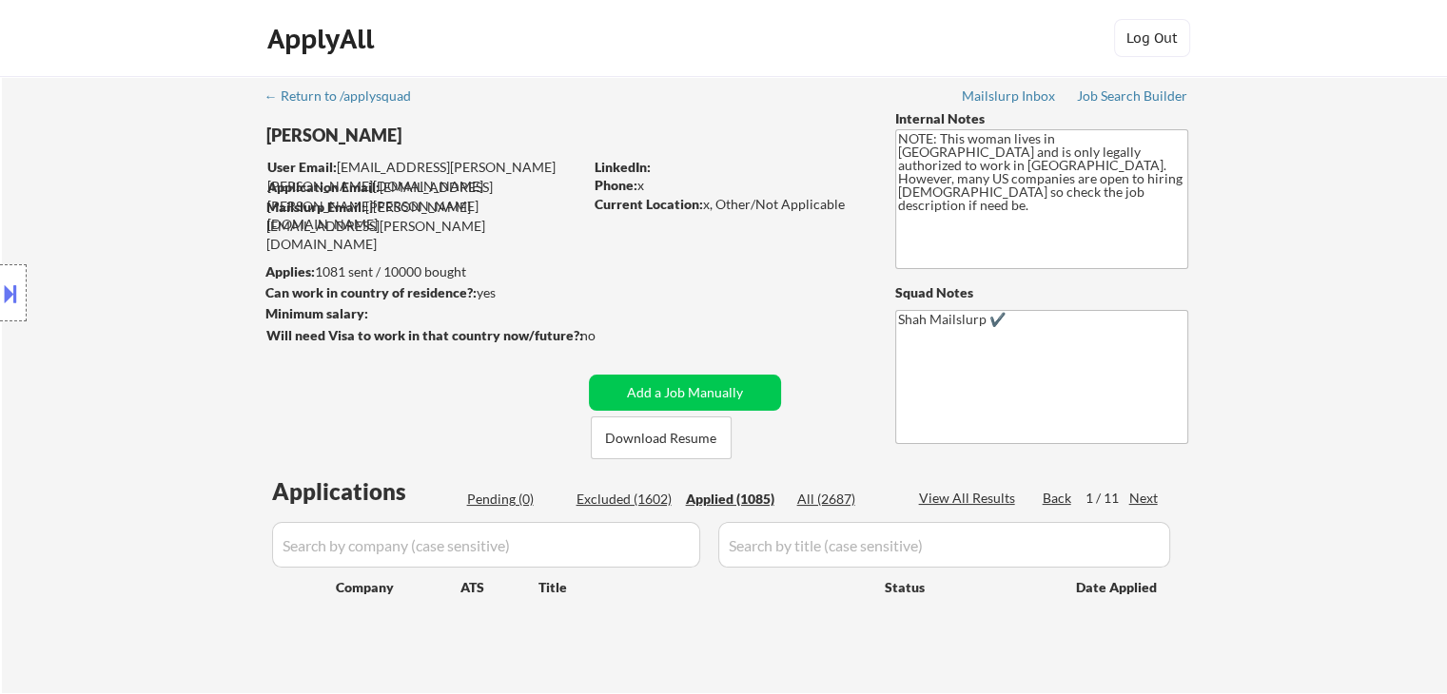
select select ""applied""
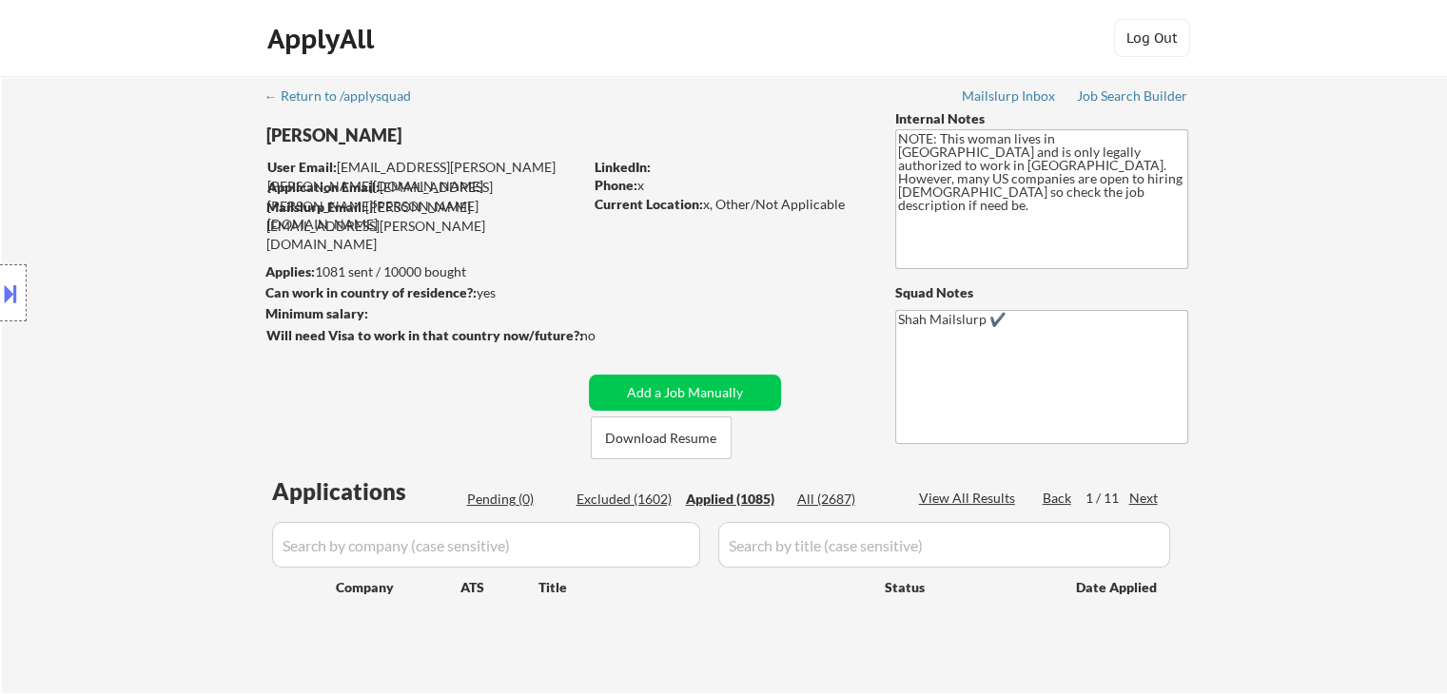
select select ""applied""
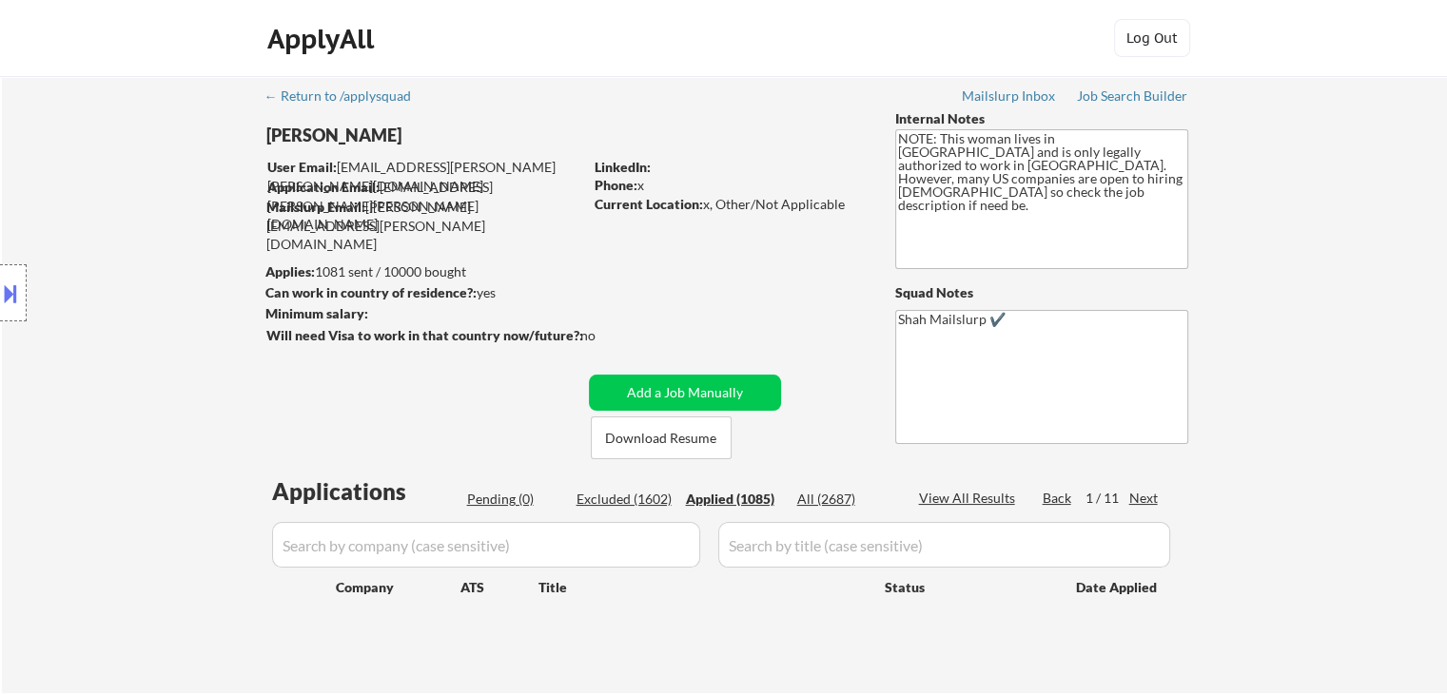
select select ""applied""
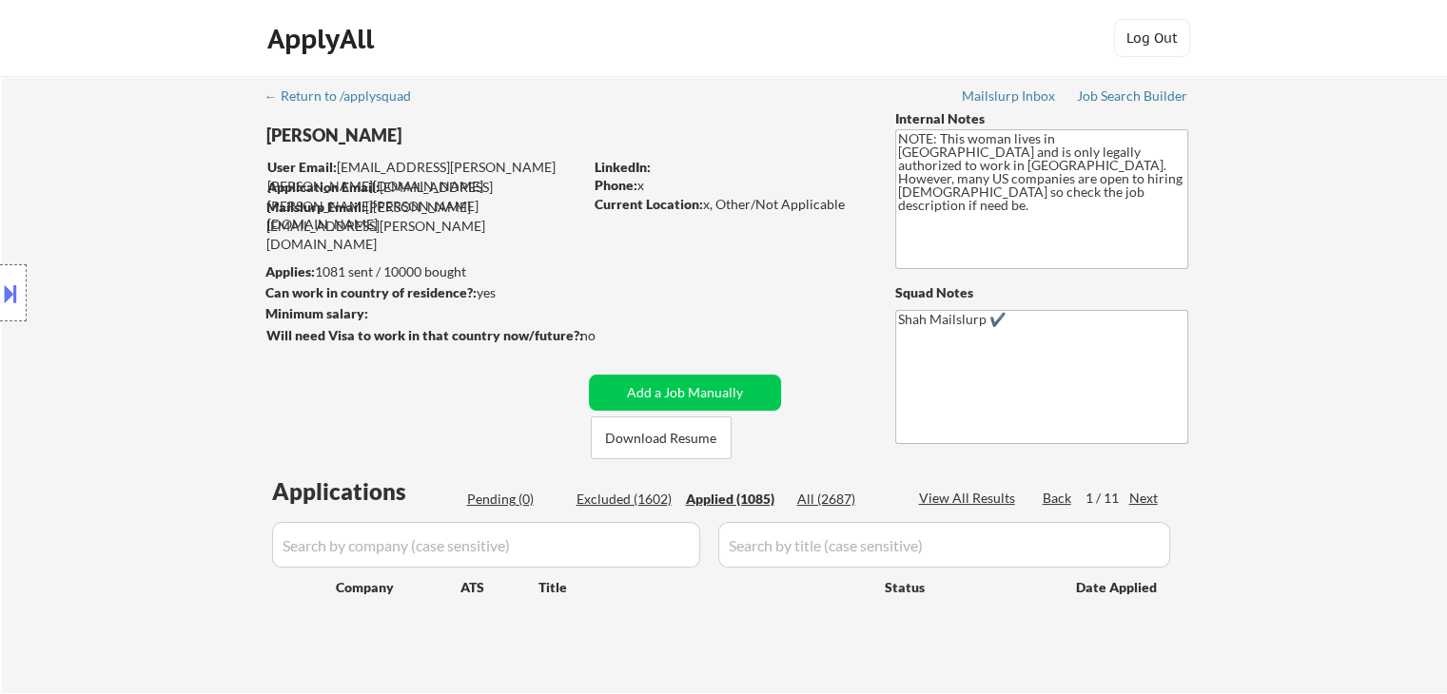
select select ""applied""
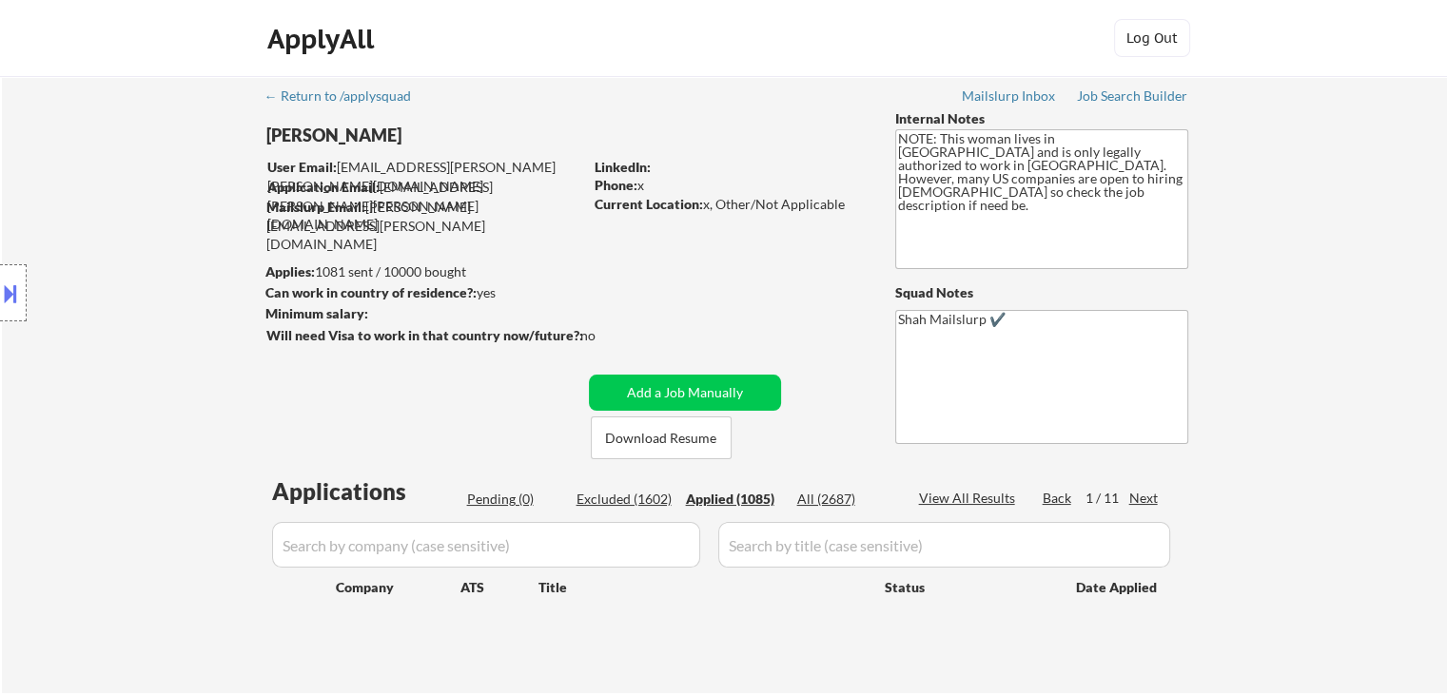
select select ""applied""
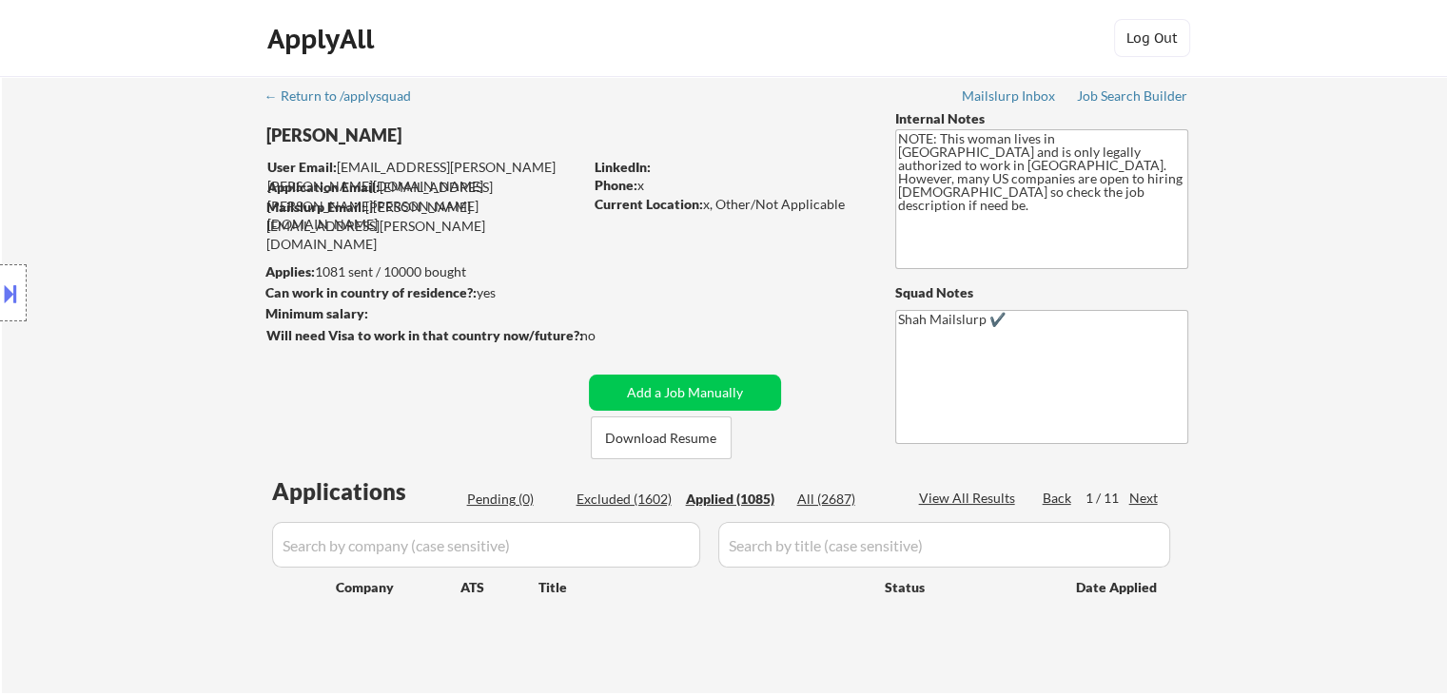
select select ""applied""
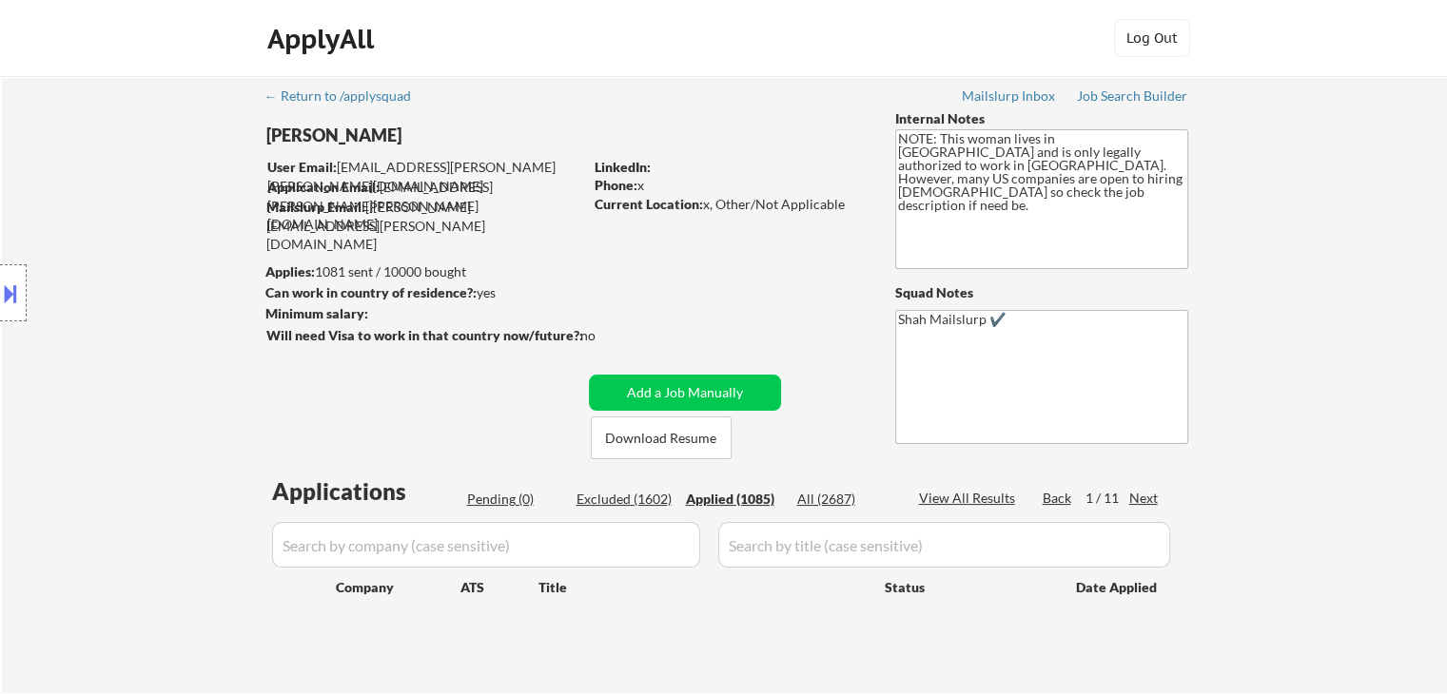
select select ""applied""
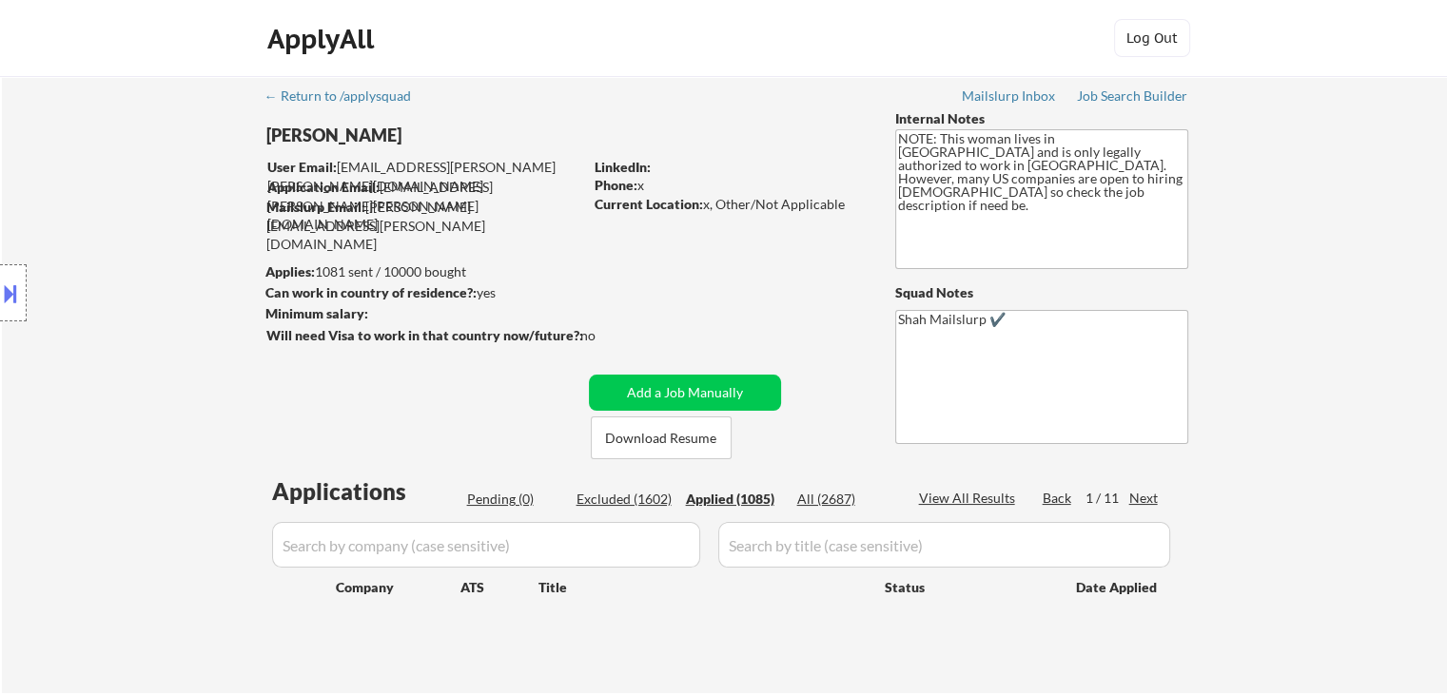
select select ""applied""
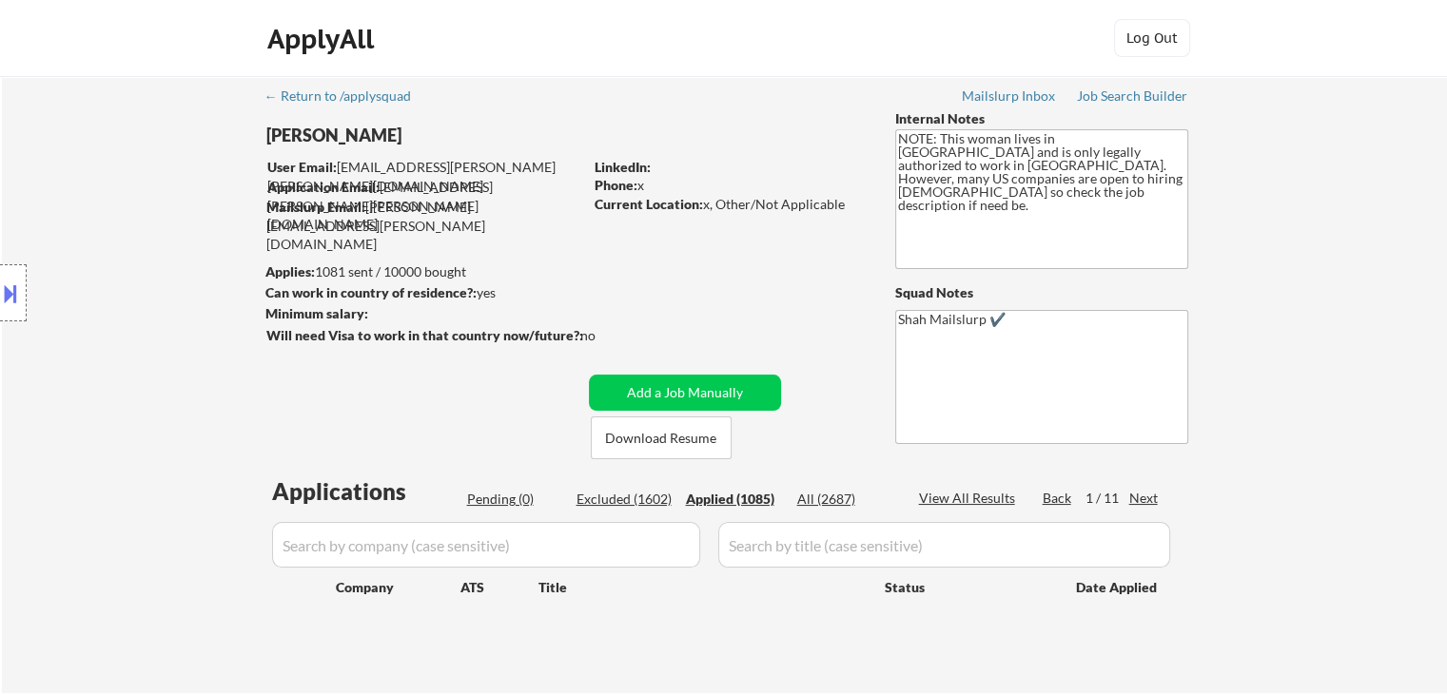
select select ""applied""
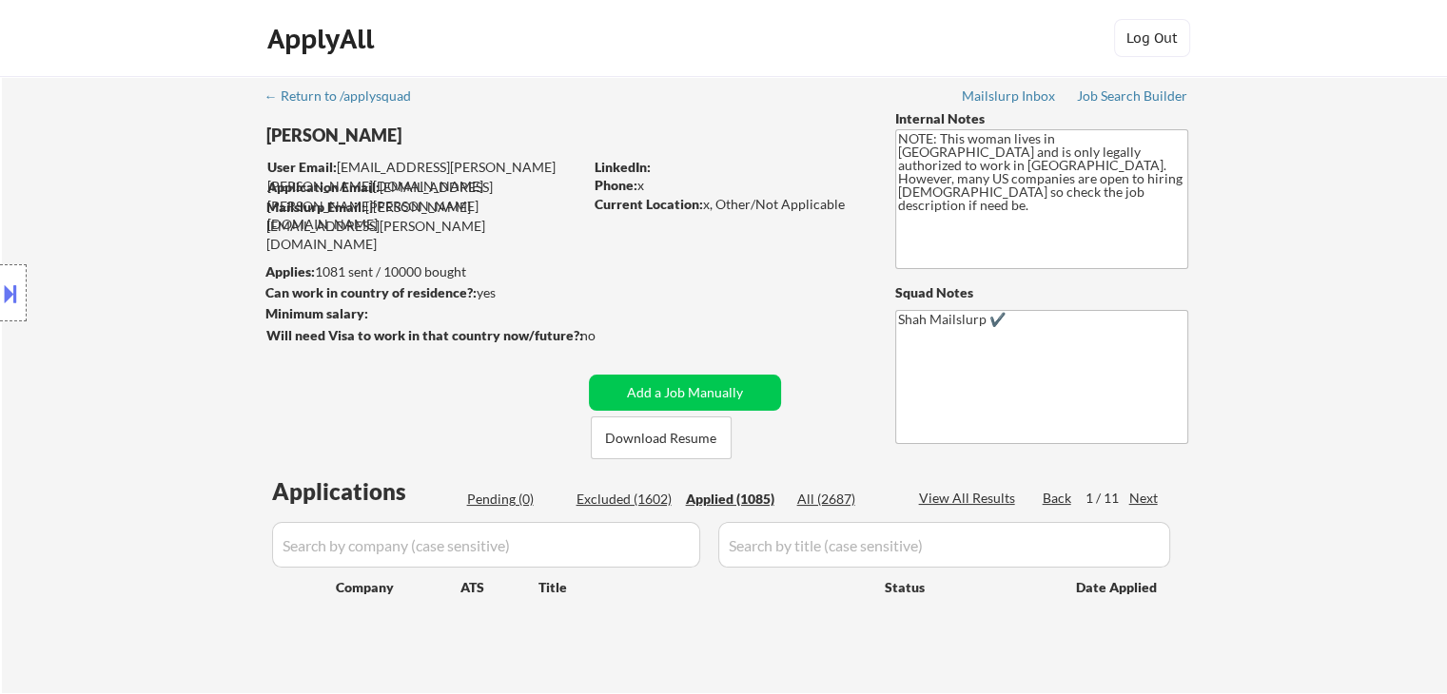
select select ""applied""
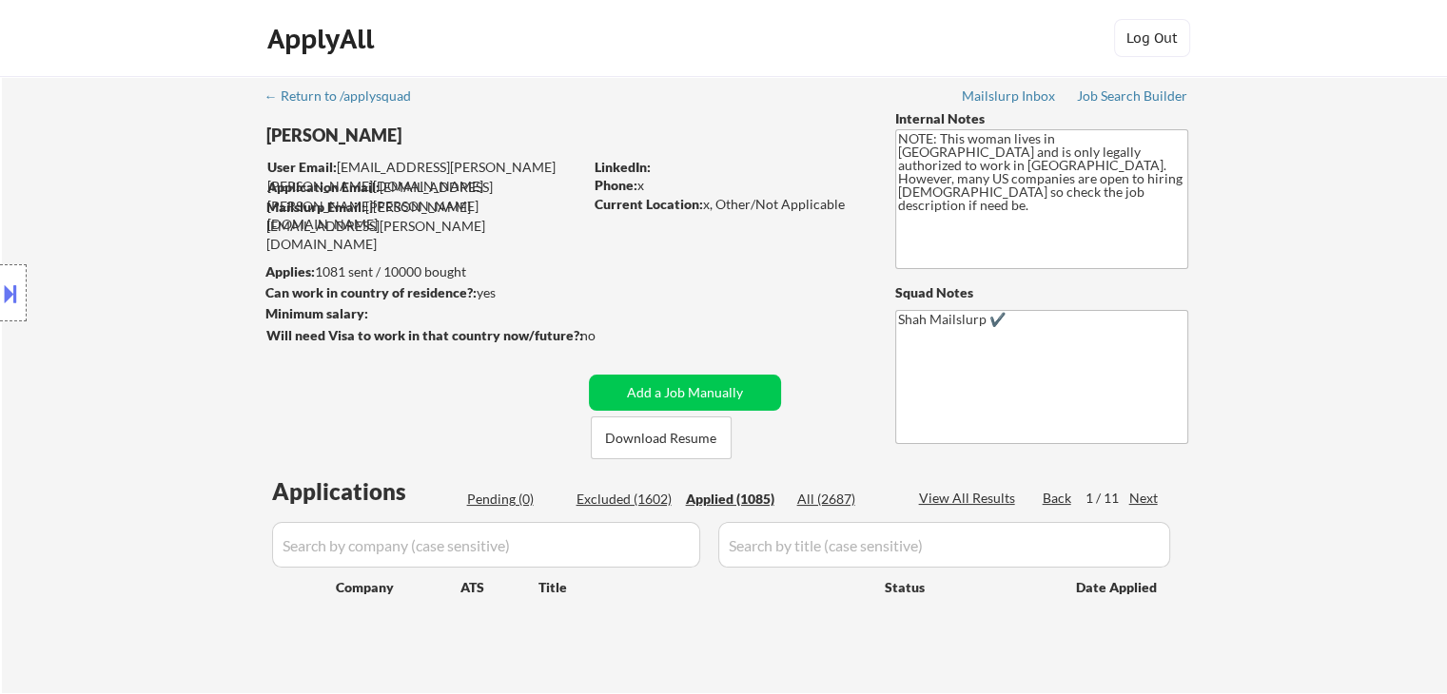
select select ""applied""
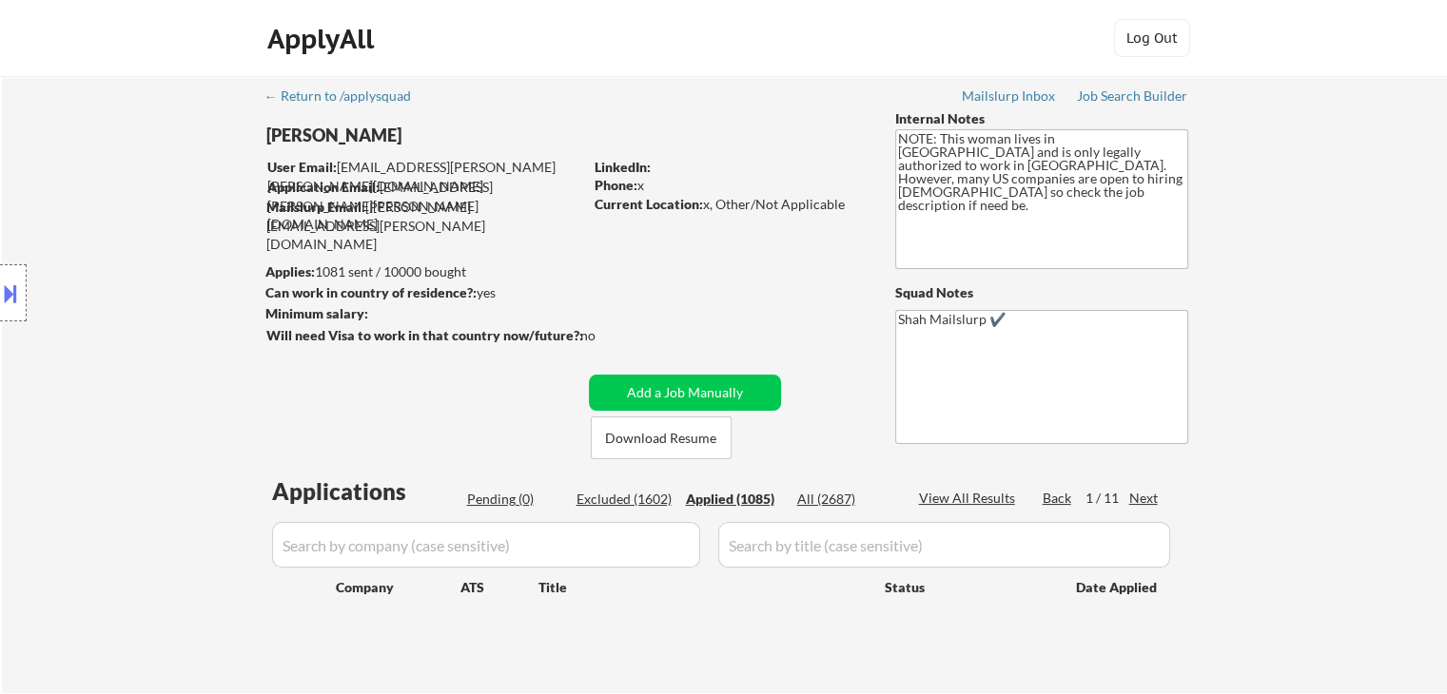
select select ""applied""
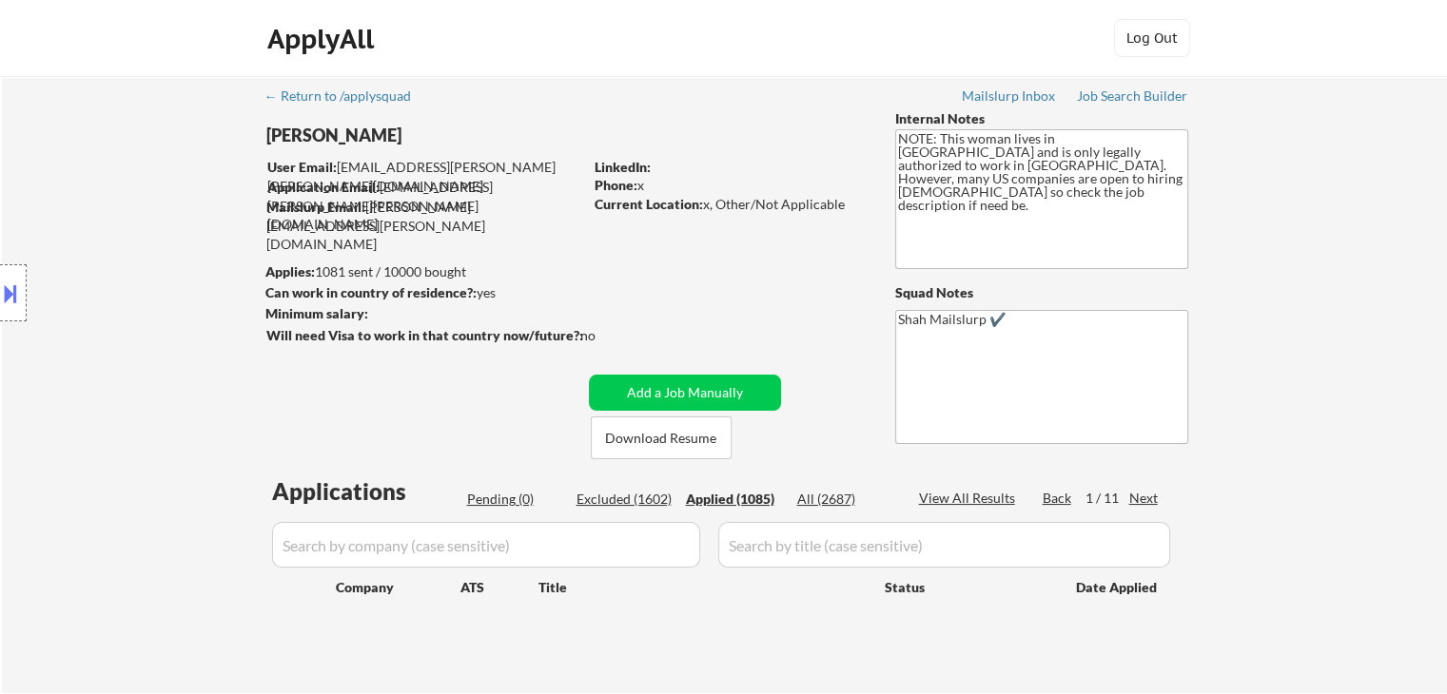
select select ""applied""
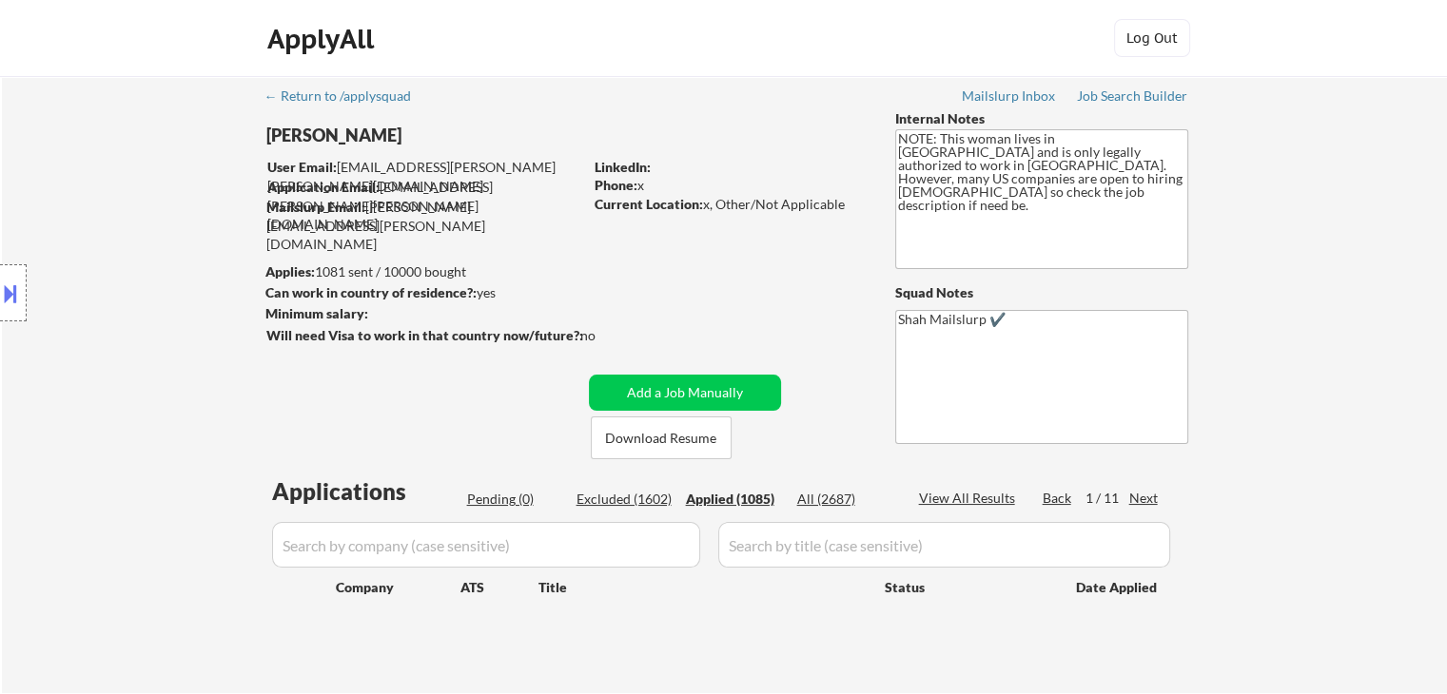
select select ""applied""
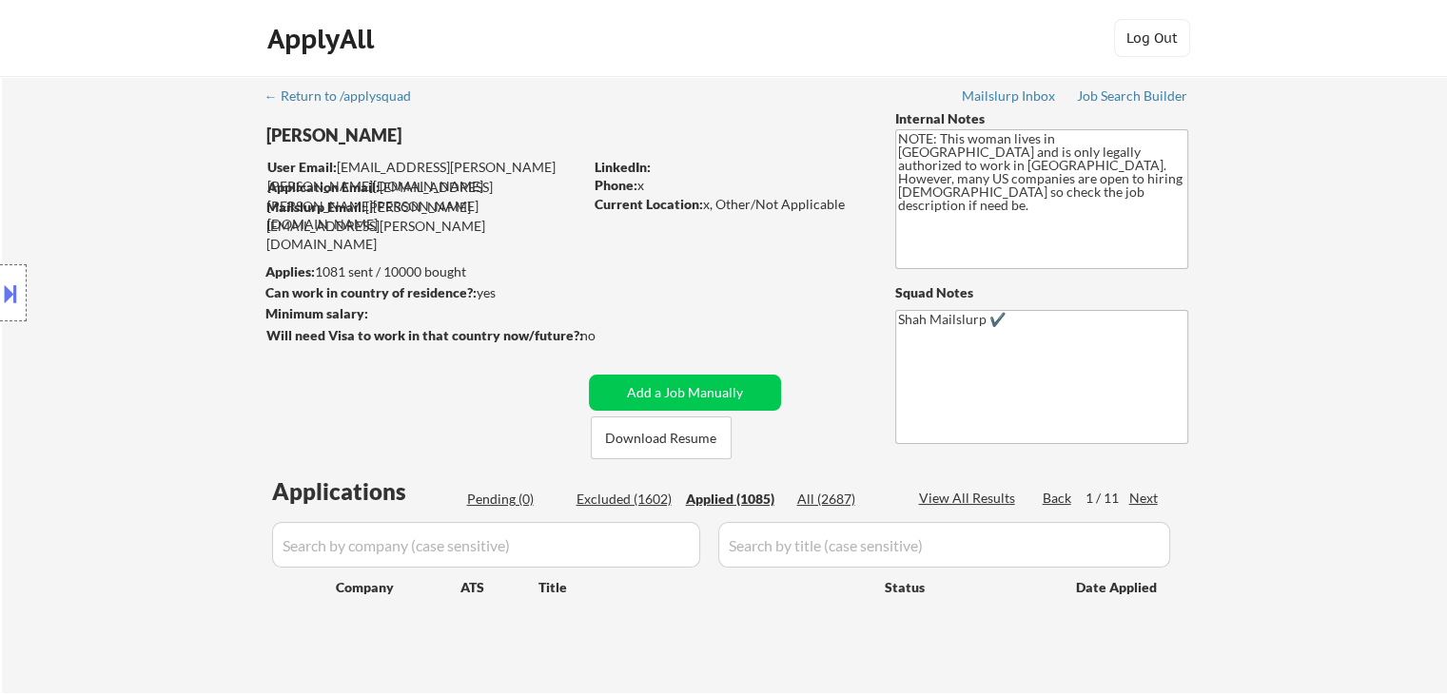
select select ""applied""
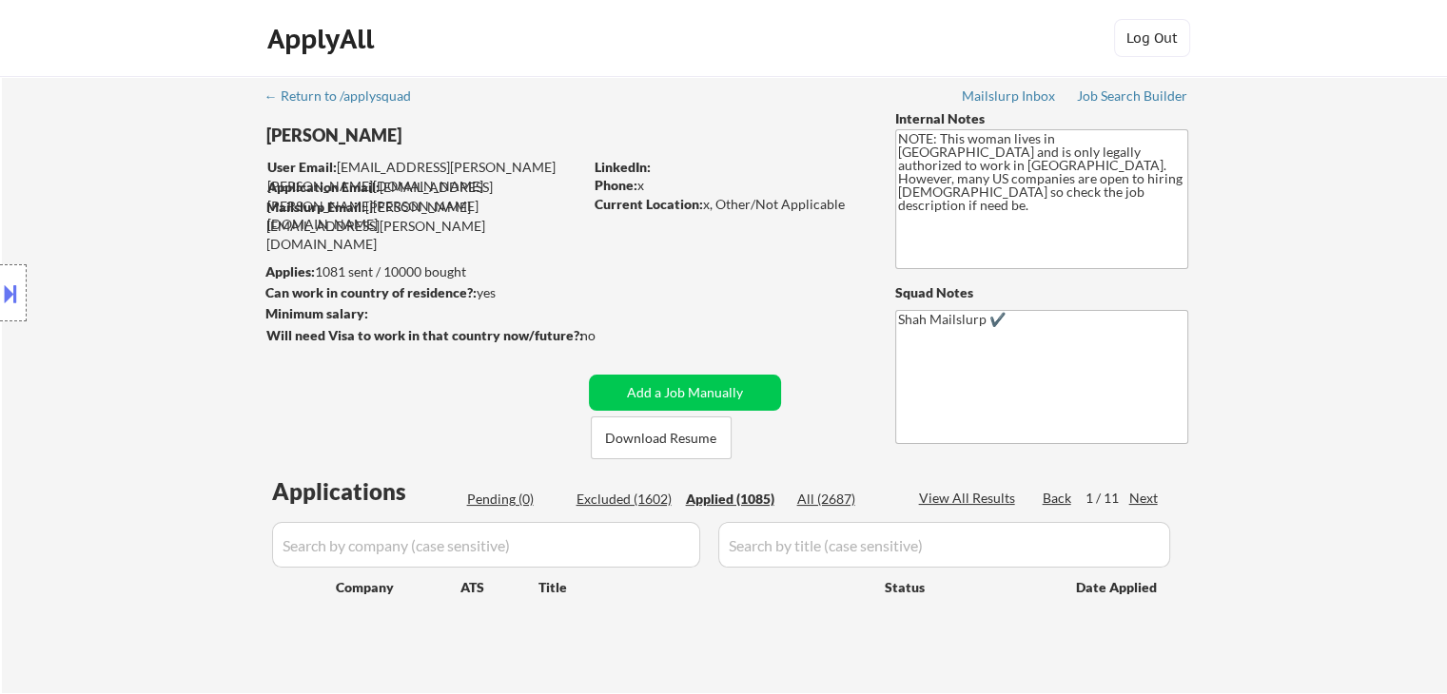
select select ""applied""
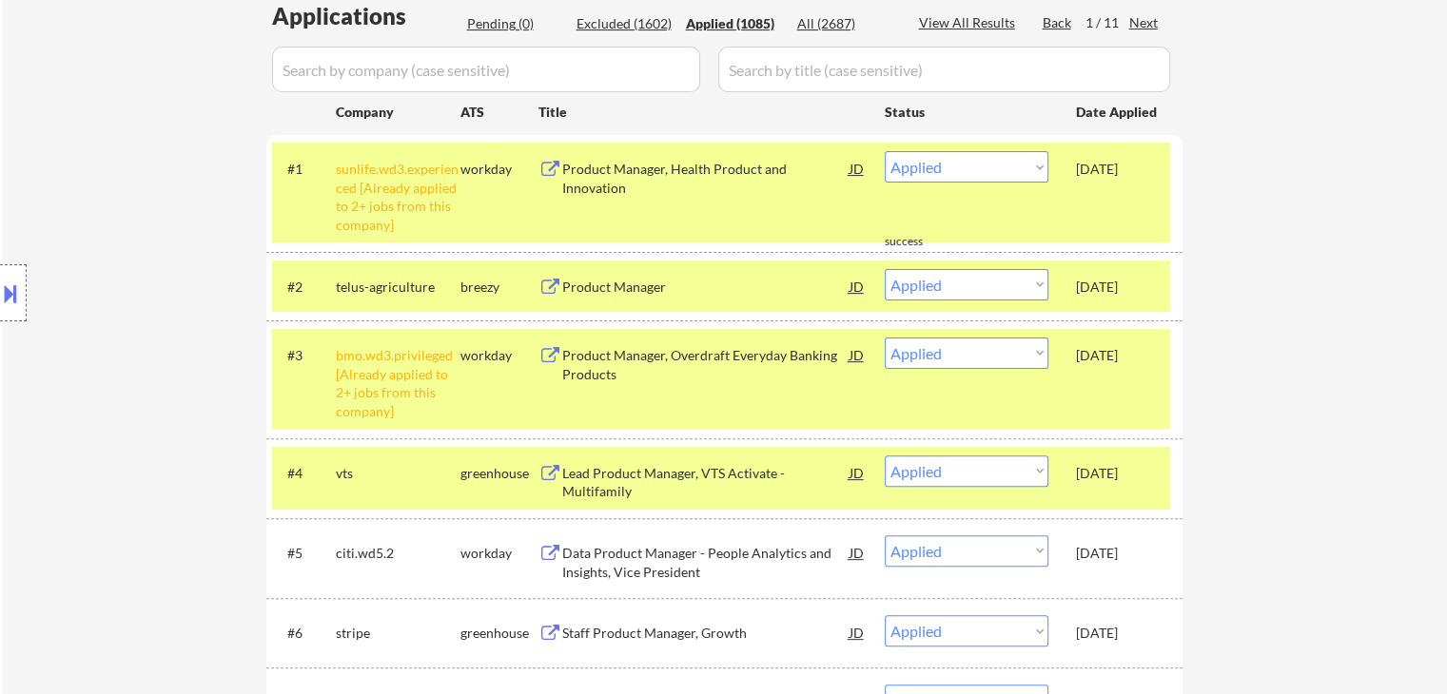
scroll to position [285, 0]
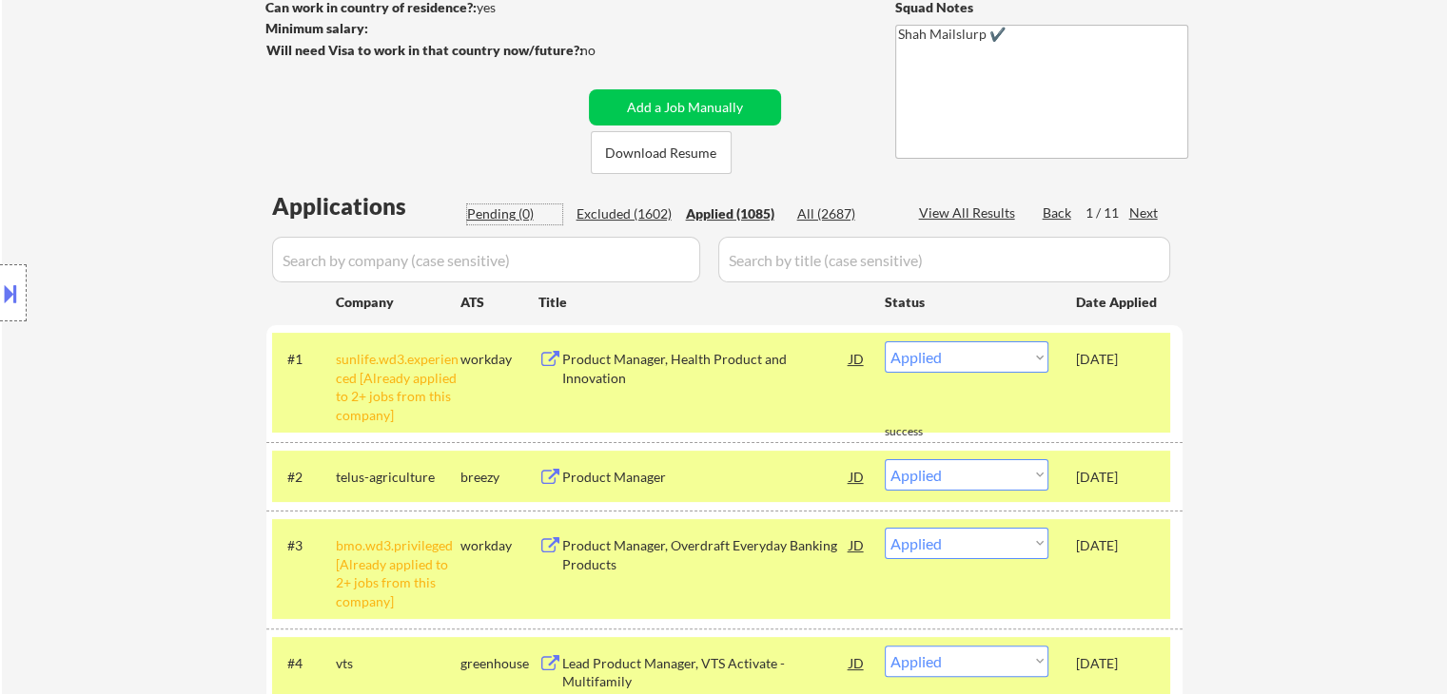
click at [499, 215] on div "Pending (0)" at bounding box center [514, 214] width 95 height 19
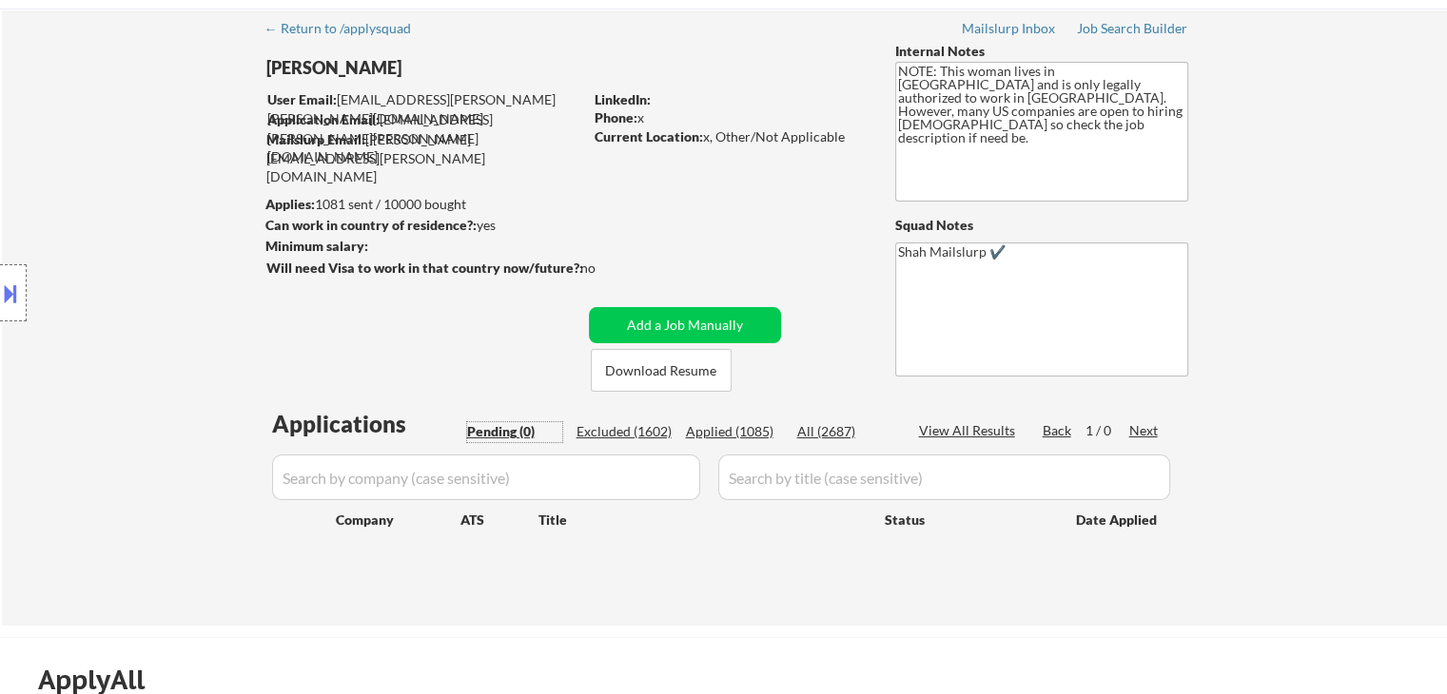
scroll to position [95, 0]
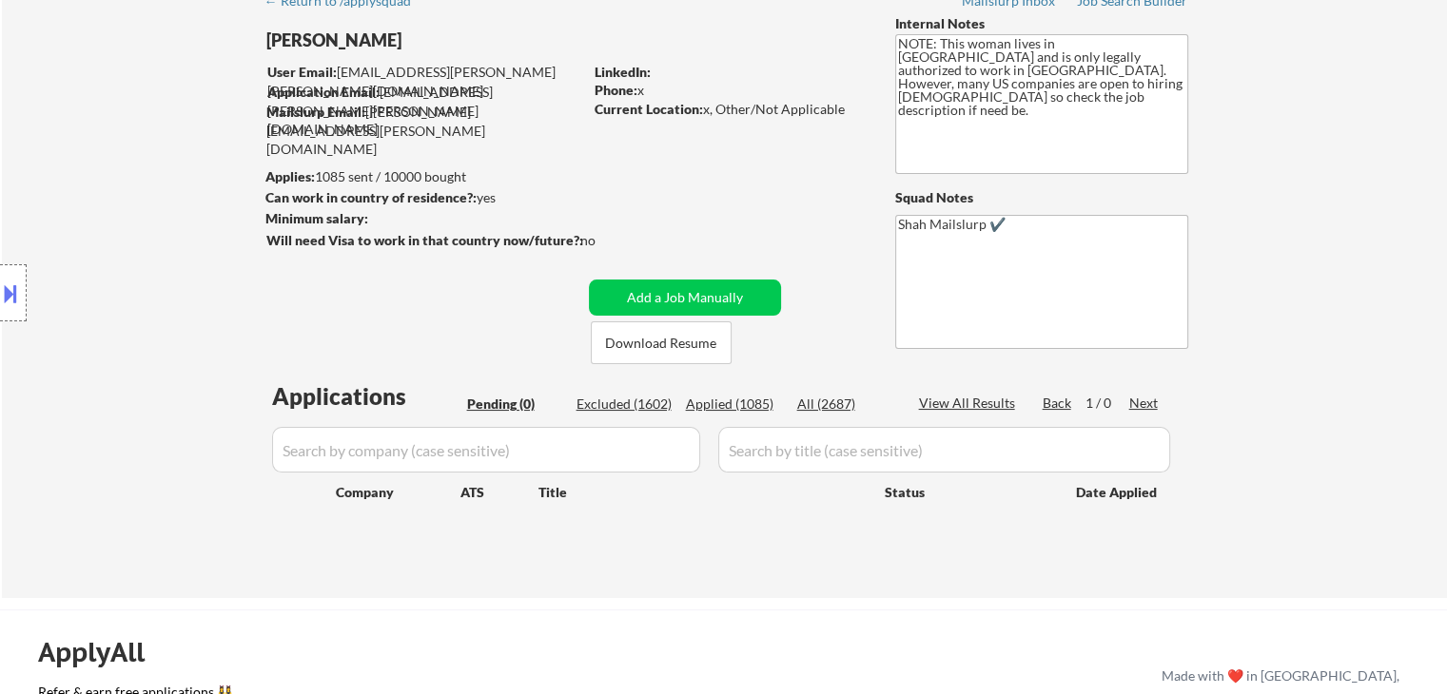
click at [133, 263] on div "Location Inclusions: [GEOGRAPHIC_DATA], [GEOGRAPHIC_DATA] [GEOGRAPHIC_DATA], [G…" at bounding box center [170, 293] width 341 height 353
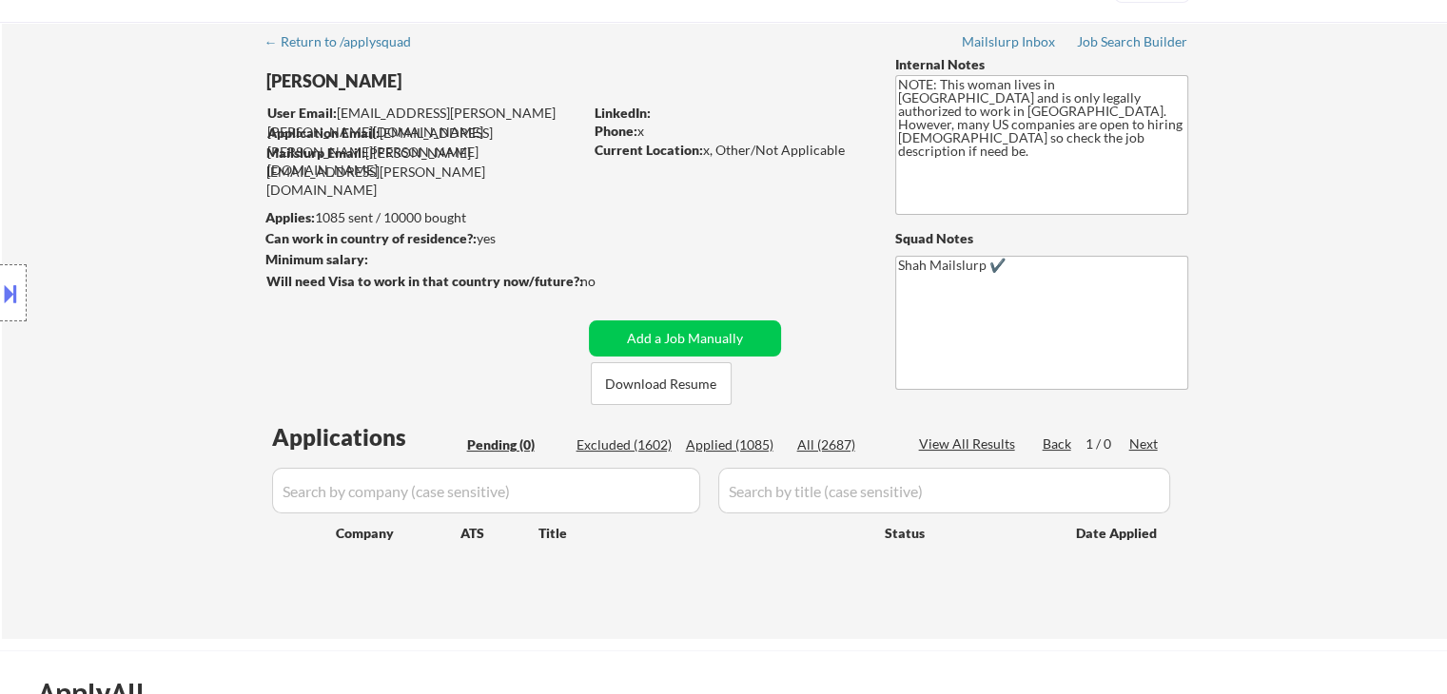
scroll to position [0, 0]
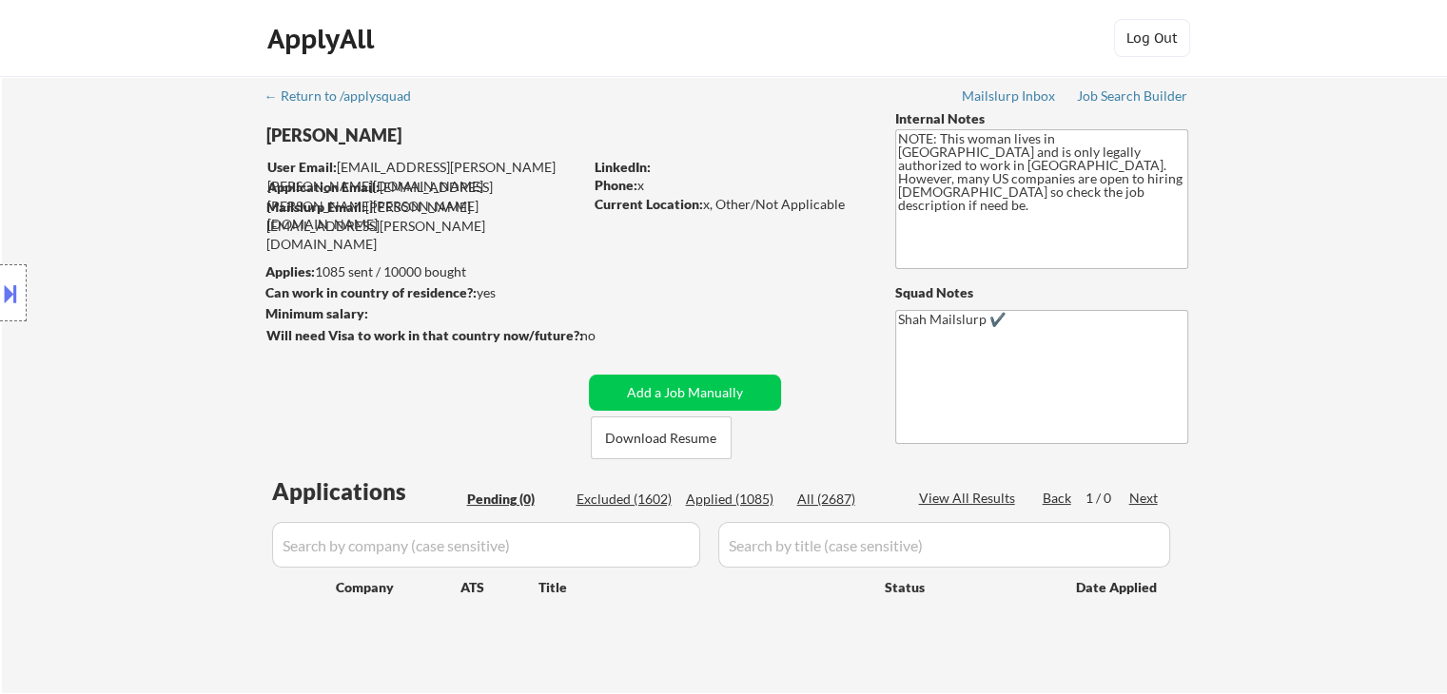
click at [105, 277] on div "Location Inclusions: [GEOGRAPHIC_DATA], [GEOGRAPHIC_DATA] [GEOGRAPHIC_DATA], [G…" at bounding box center [170, 293] width 341 height 353
